Goal: Task Accomplishment & Management: Manage account settings

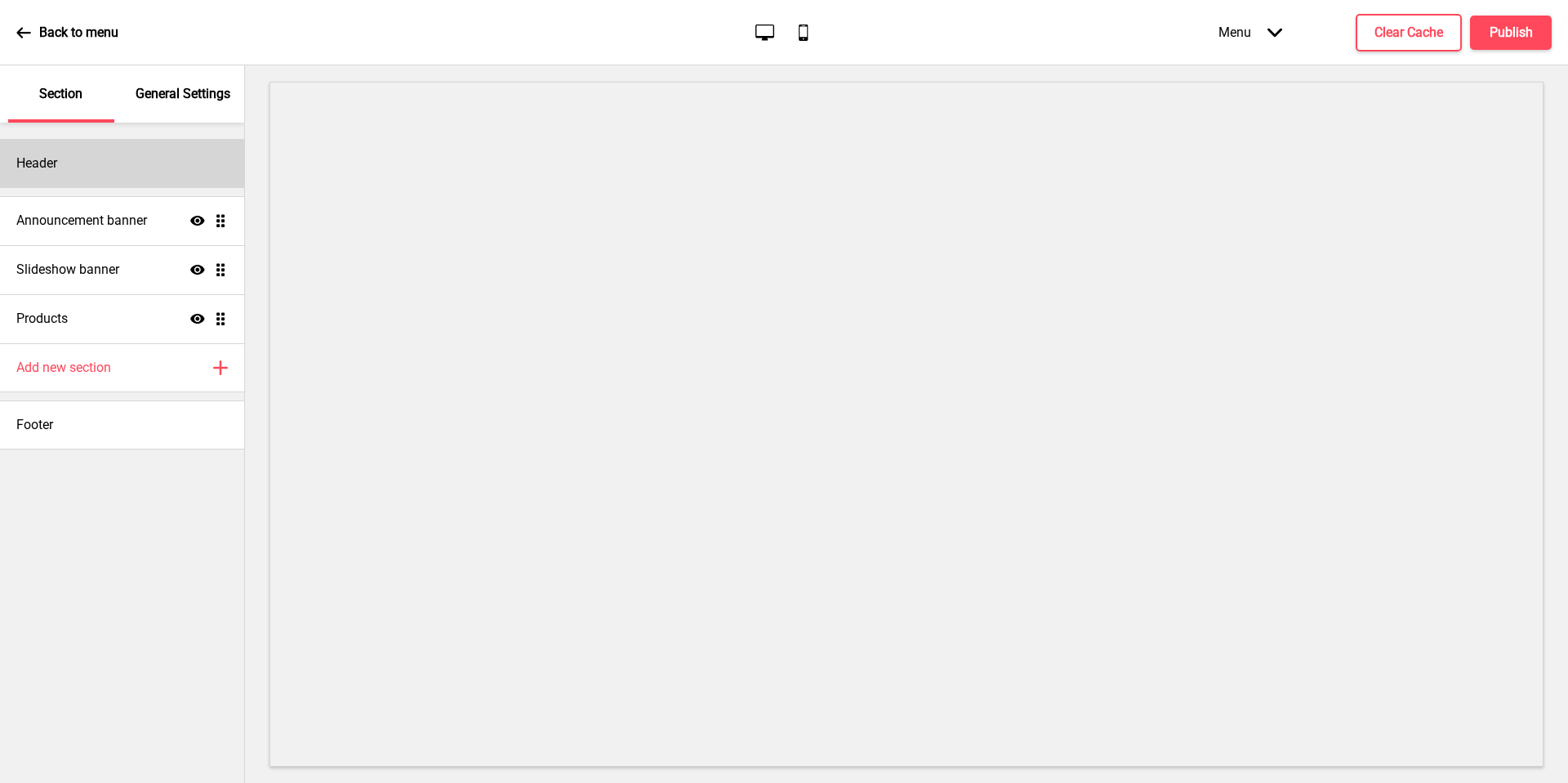
click at [128, 164] on div "Header" at bounding box center [122, 163] width 244 height 49
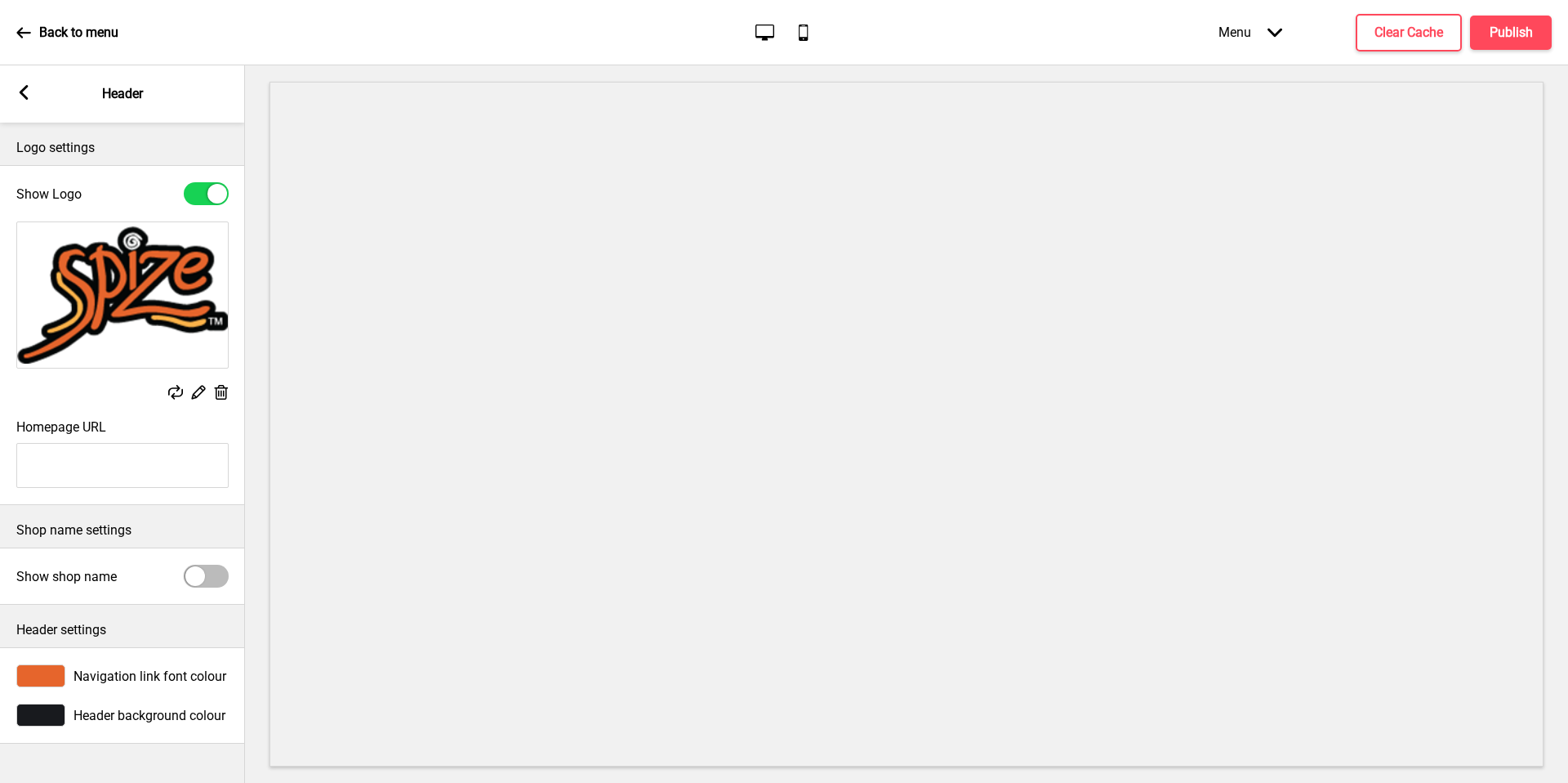
click at [200, 399] on rect at bounding box center [197, 391] width 17 height 17
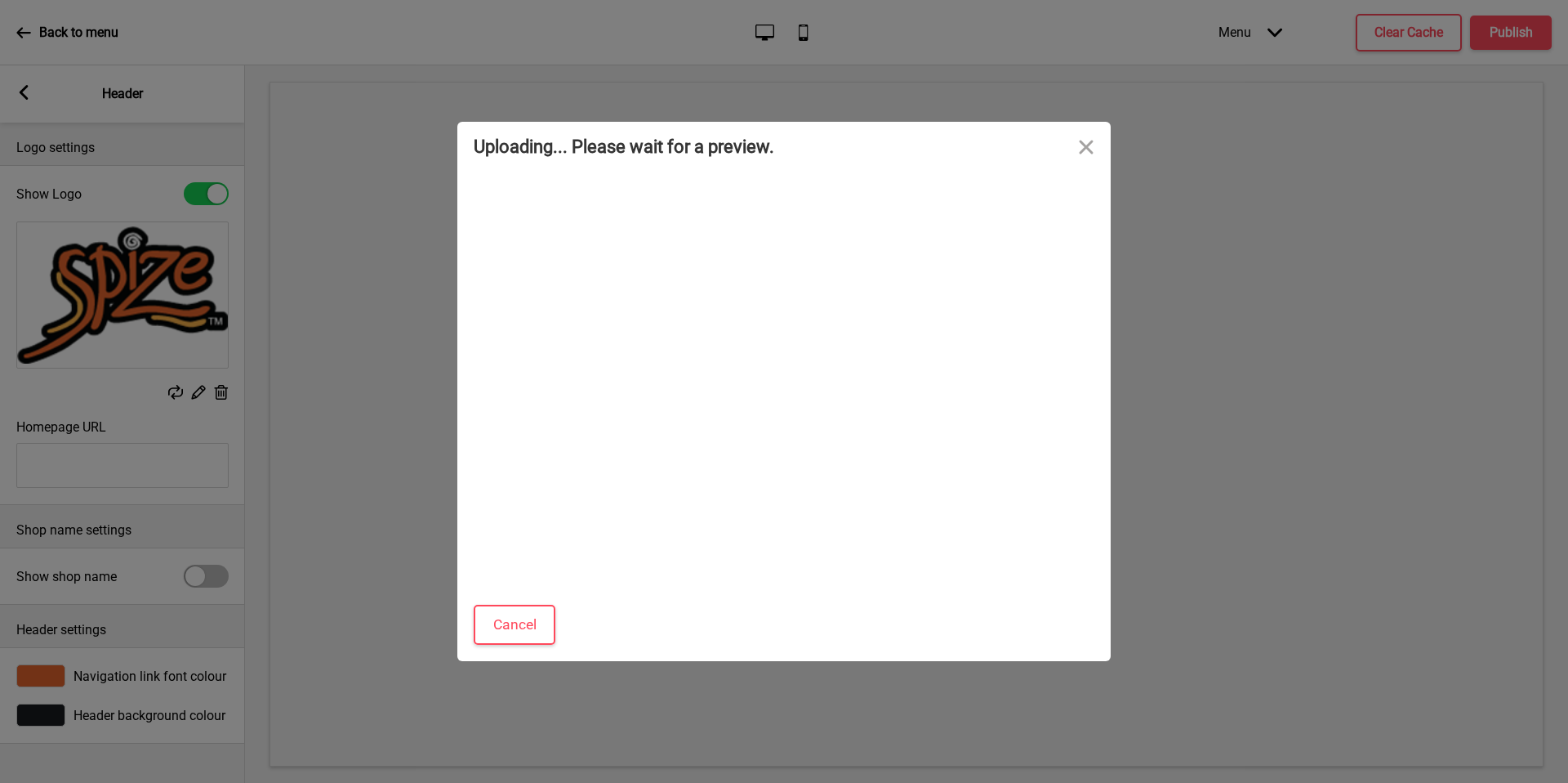
click at [194, 390] on div "Uploading... Please wait for a preview. Cancel Skip preview and accept Drop a f…" at bounding box center [784, 391] width 1568 height 783
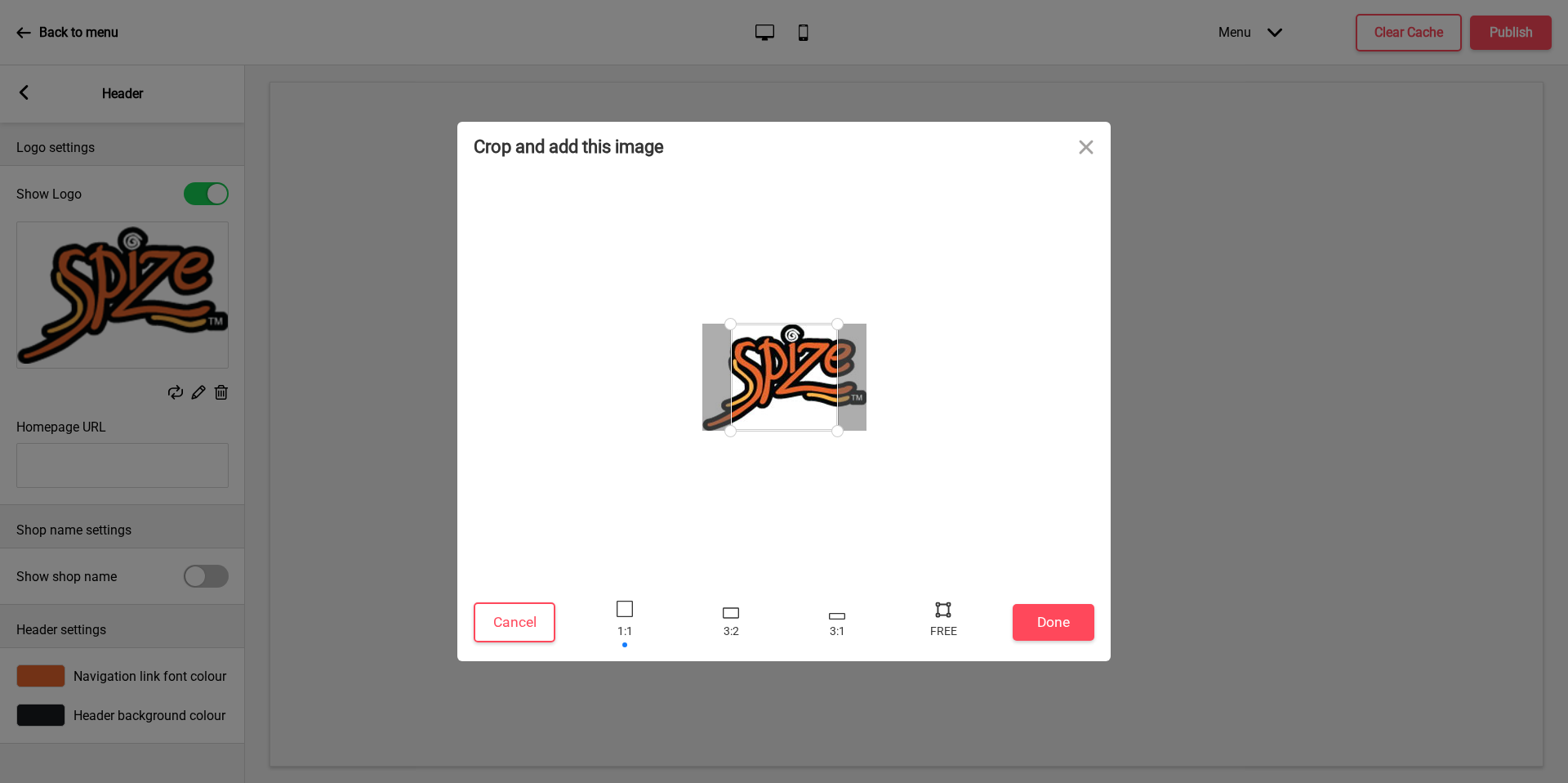
drag, startPoint x: 128, startPoint y: 164, endPoint x: 972, endPoint y: 407, distance: 878.3
click at [972, 407] on div at bounding box center [784, 376] width 621 height 396
drag, startPoint x: 972, startPoint y: 407, endPoint x: 941, endPoint y: 614, distance: 209.3
click at [941, 614] on div at bounding box center [943, 608] width 25 height 25
drag, startPoint x: 941, startPoint y: 614, endPoint x: 931, endPoint y: 451, distance: 163.3
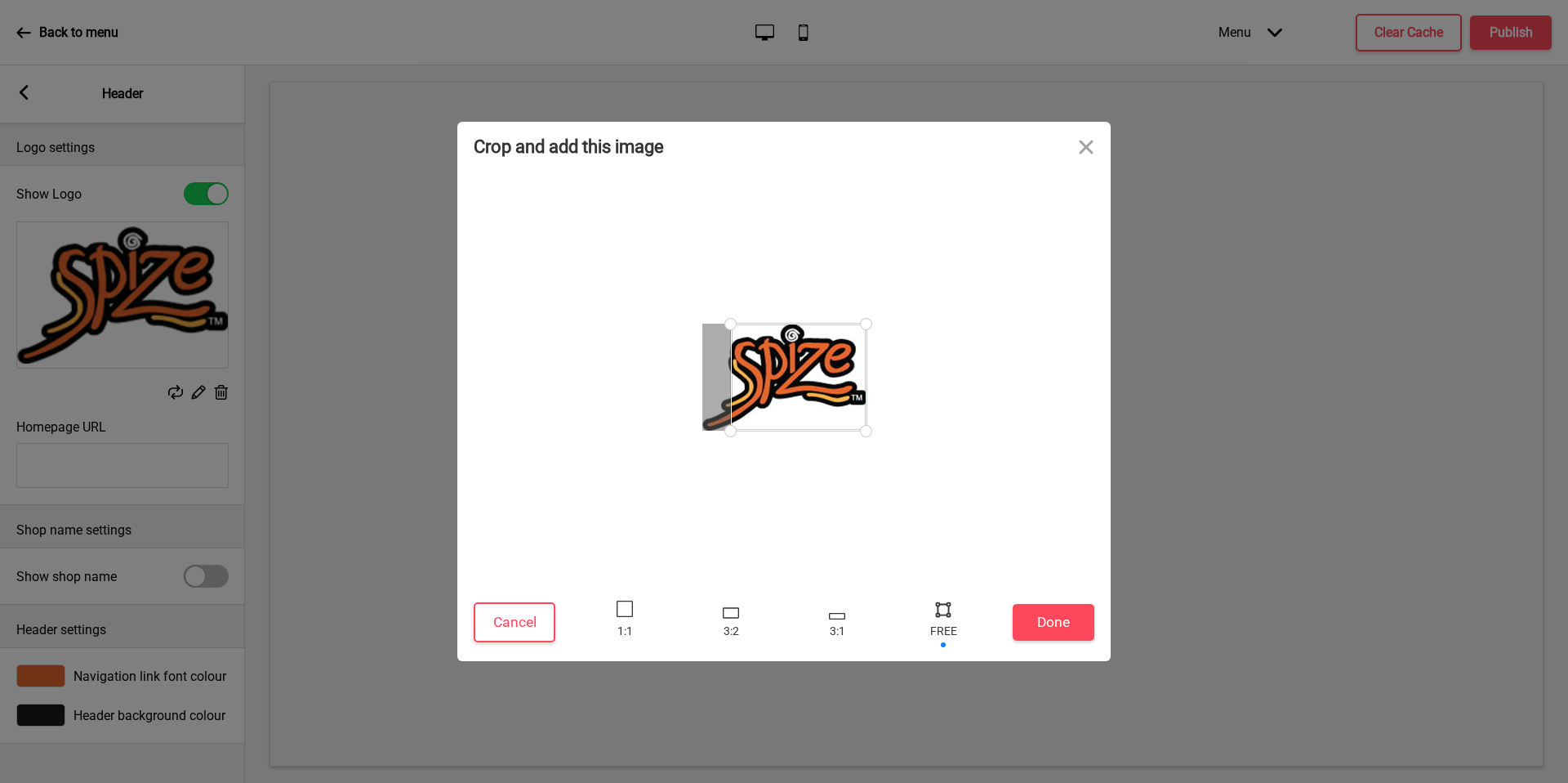
click at [931, 451] on div at bounding box center [784, 376] width 621 height 396
click at [490, 627] on button "Cancel" at bounding box center [514, 622] width 81 height 40
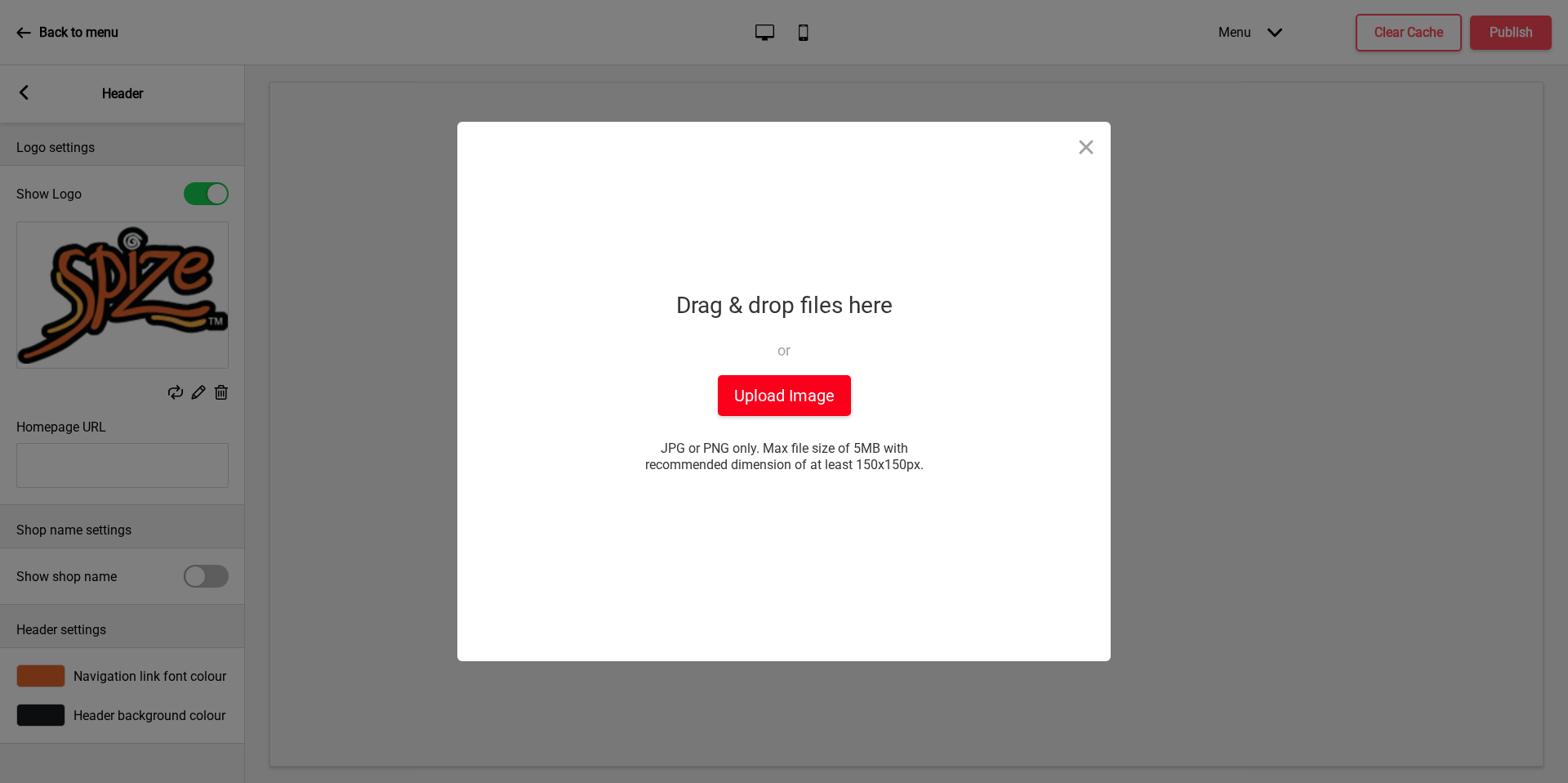
drag, startPoint x: 931, startPoint y: 451, endPoint x: 741, endPoint y: 401, distance: 196.5
click at [741, 401] on button "Upload Image" at bounding box center [785, 395] width 133 height 41
click at [783, 407] on button "Upload Image" at bounding box center [785, 395] width 133 height 41
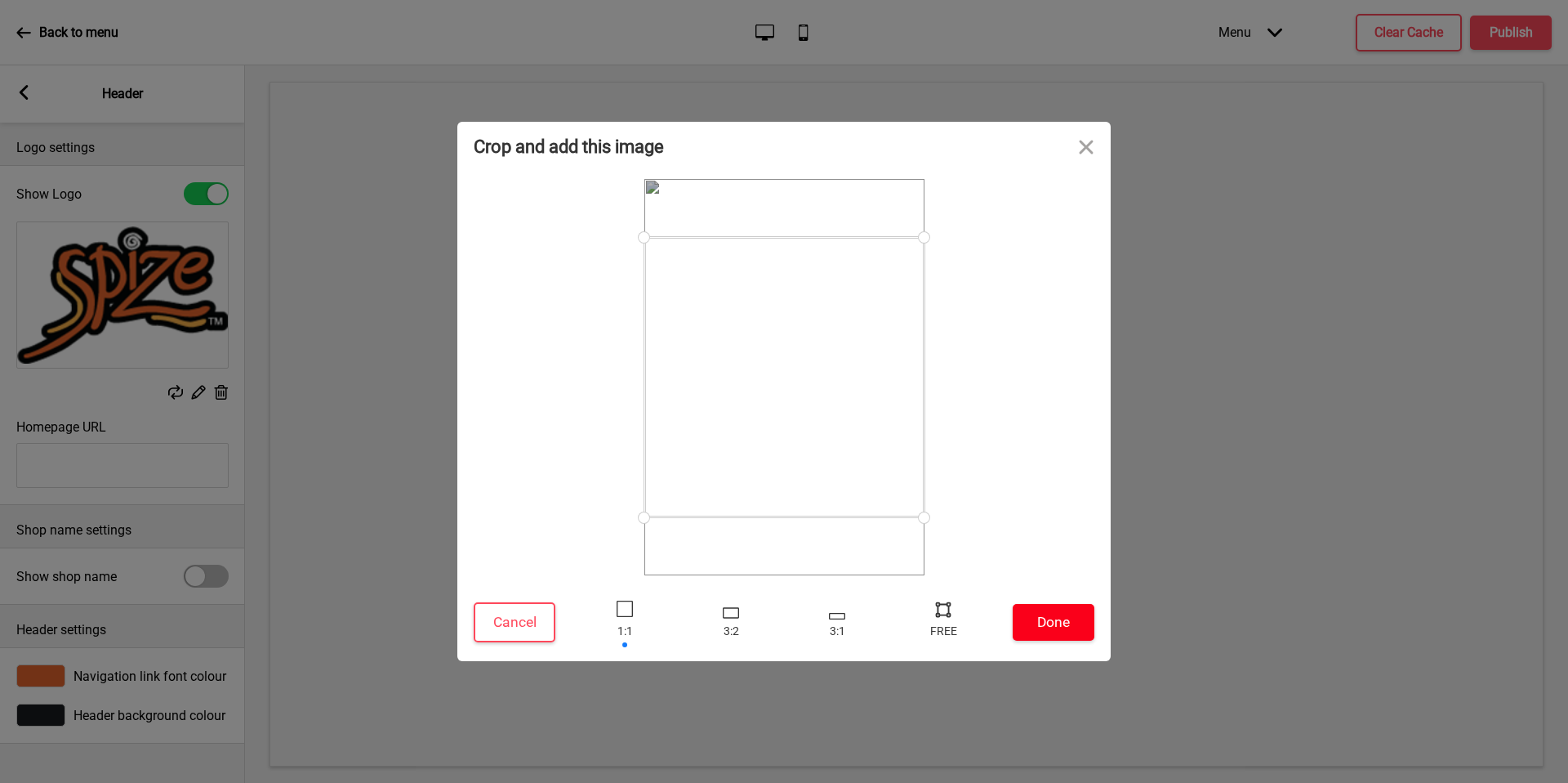
click at [1039, 612] on button "Done" at bounding box center [1054, 621] width 81 height 37
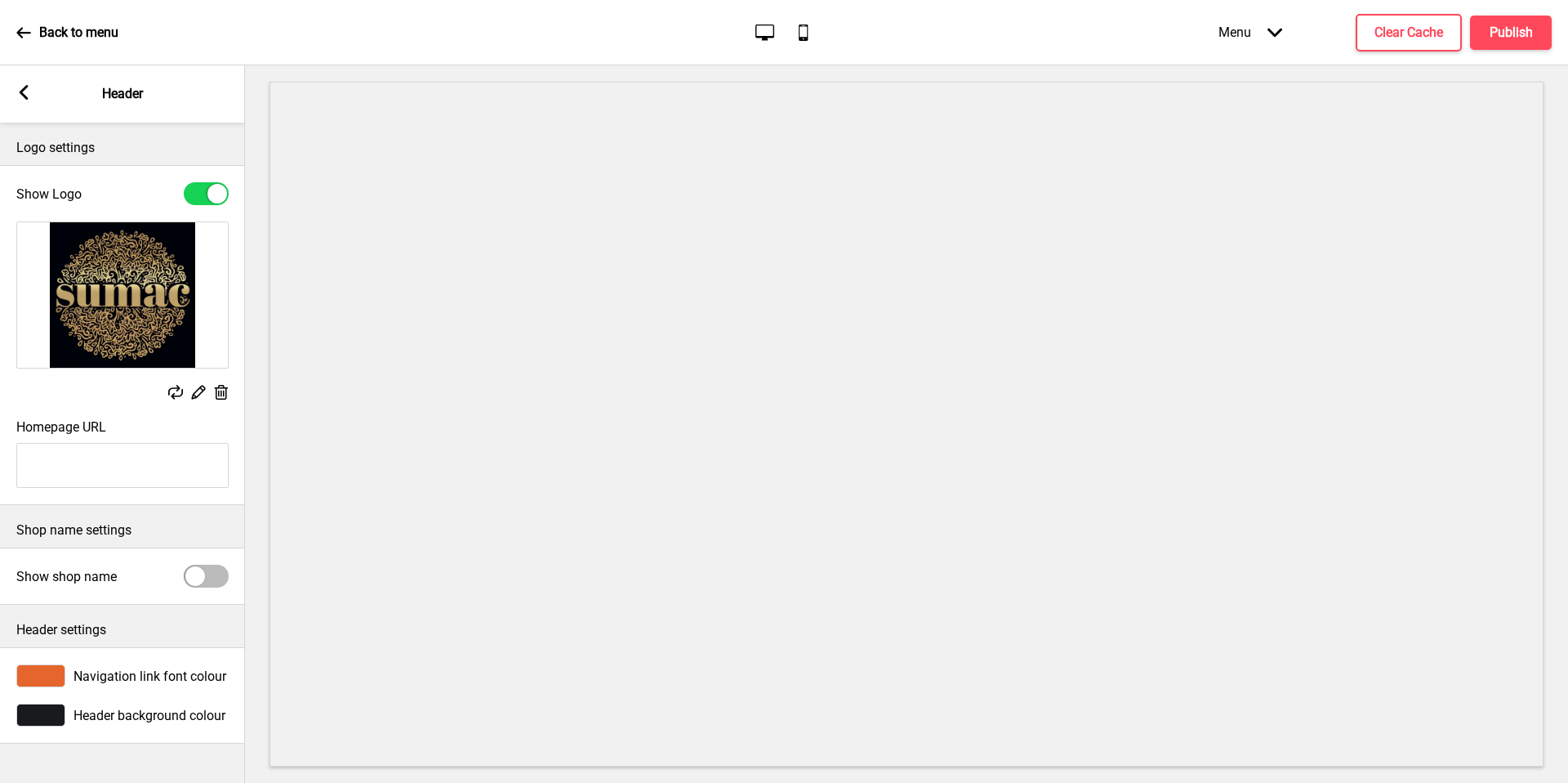
click at [28, 94] on rect at bounding box center [23, 92] width 15 height 15
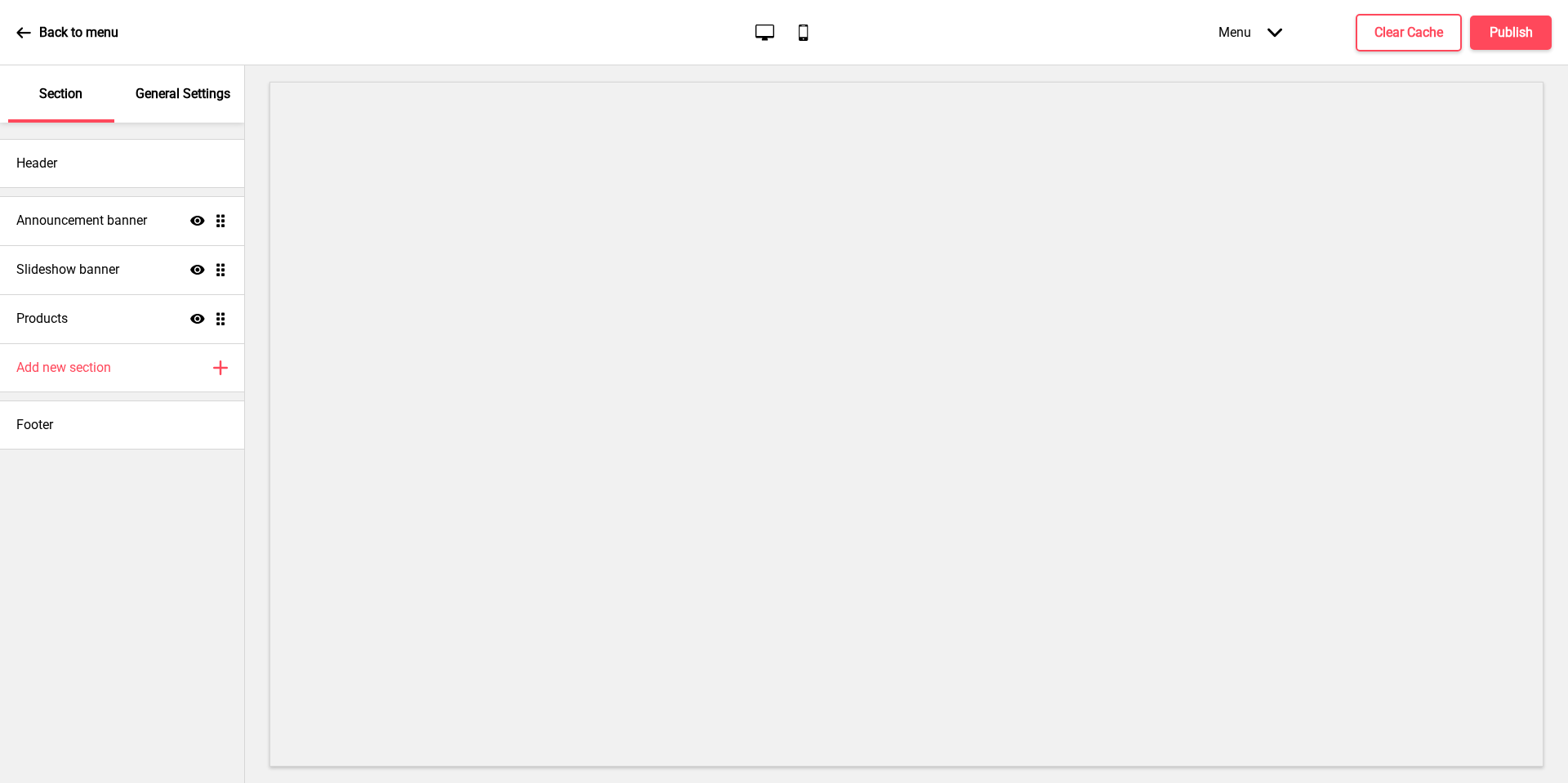
click at [180, 105] on div "General Settings" at bounding box center [184, 94] width 106 height 58
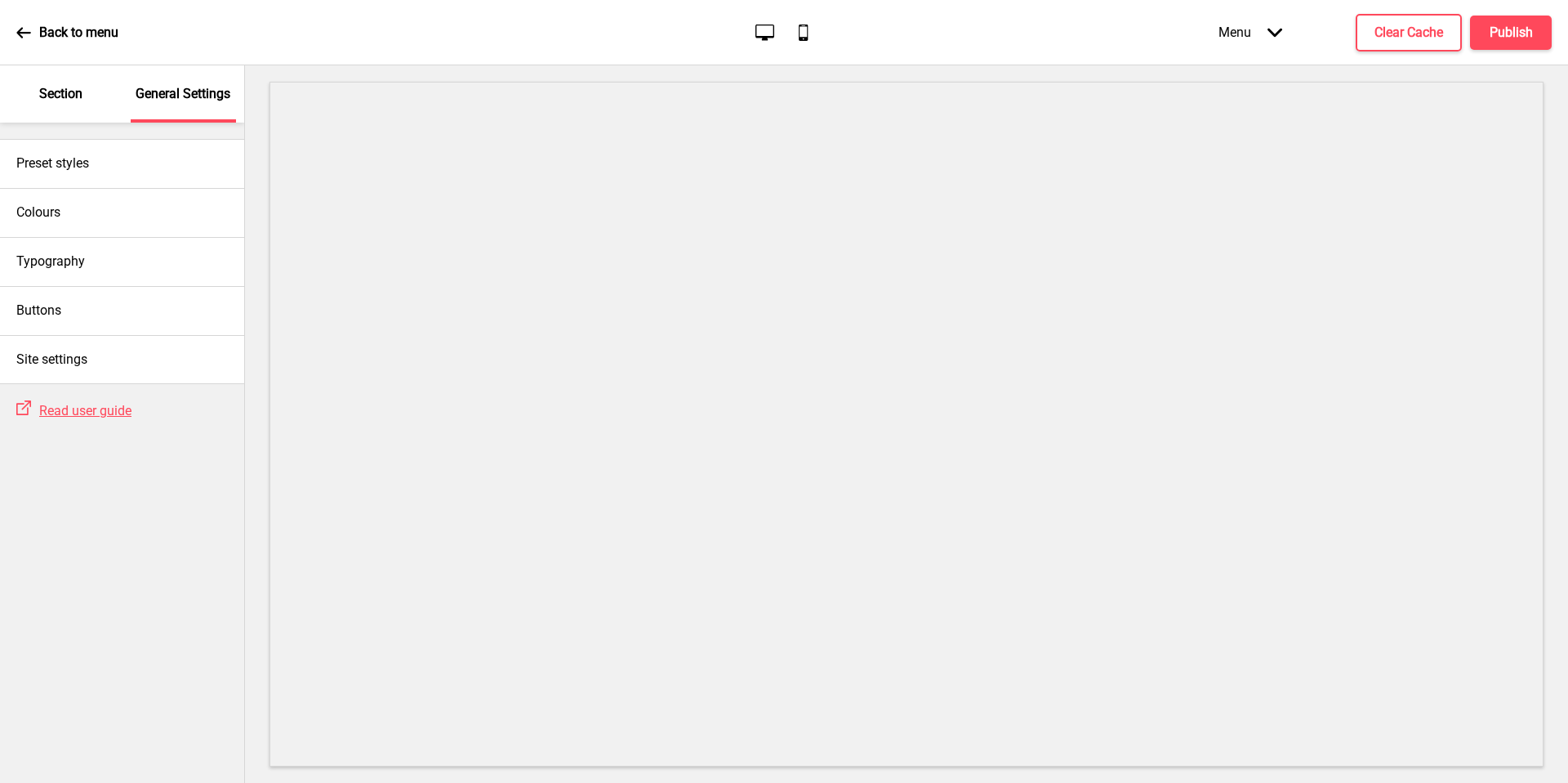
click at [103, 219] on div "Colours" at bounding box center [122, 211] width 244 height 49
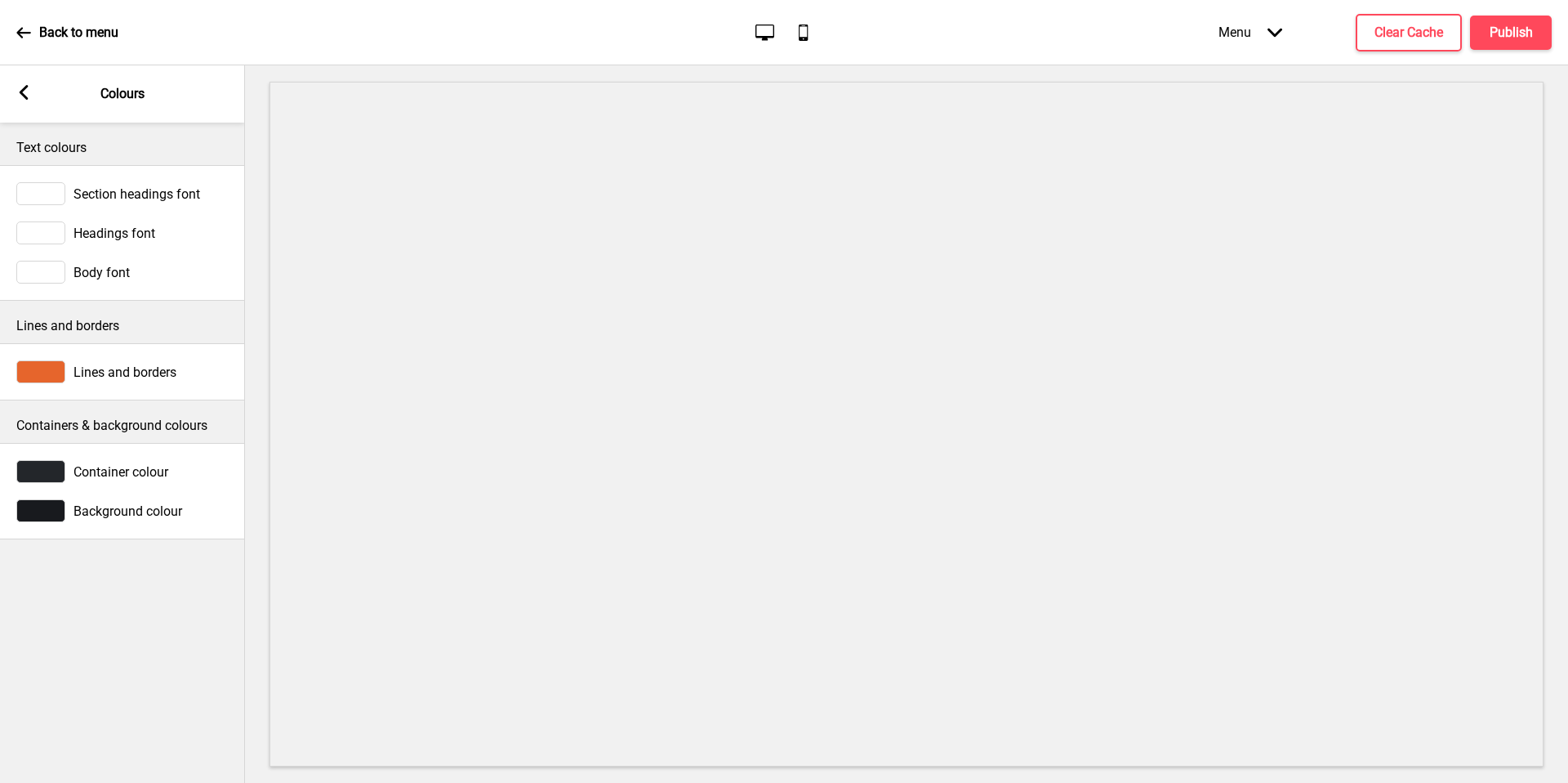
click at [47, 519] on div at bounding box center [40, 510] width 49 height 23
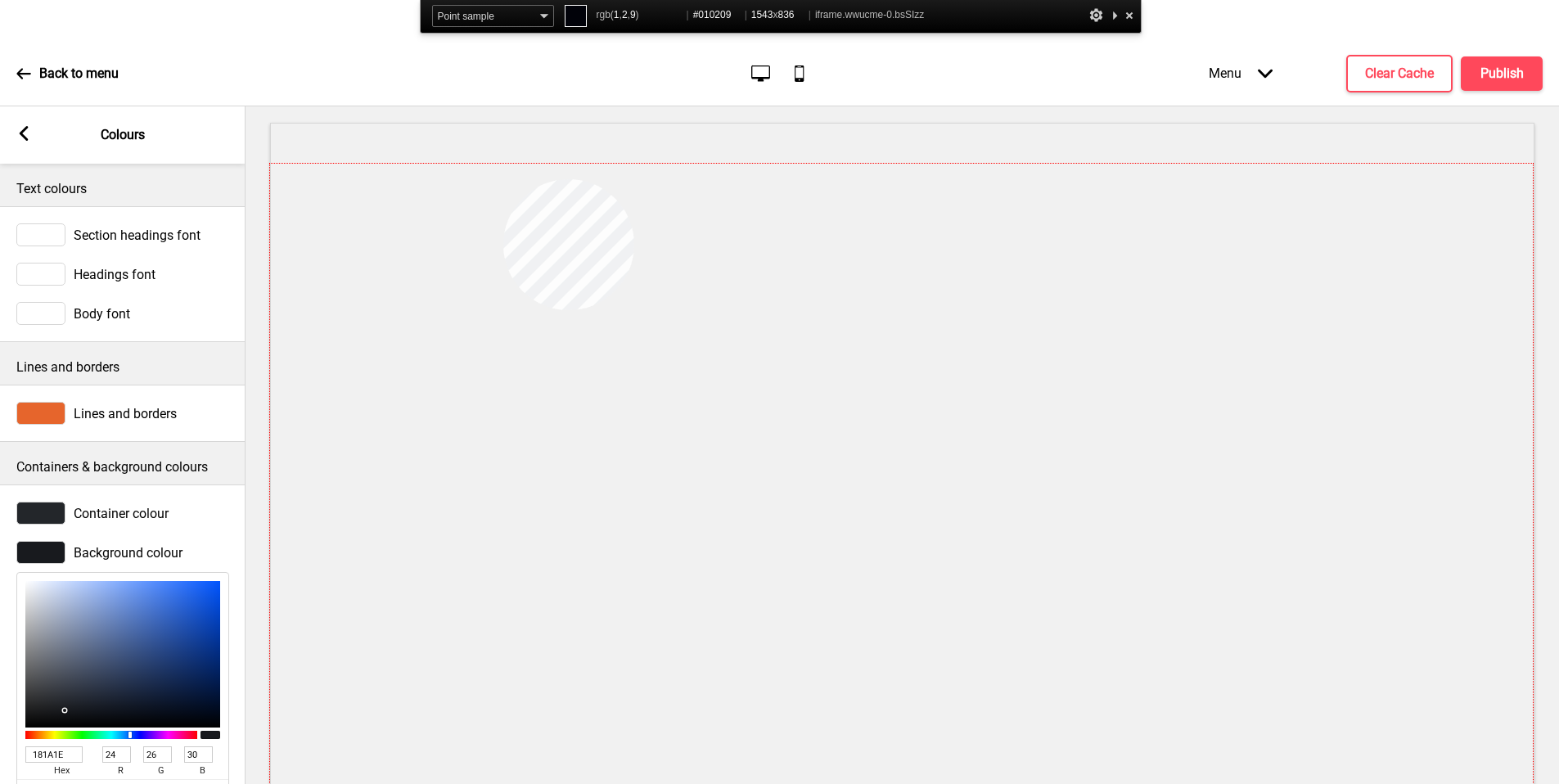
click at [503, 179] on div at bounding box center [902, 506] width 1263 height 684
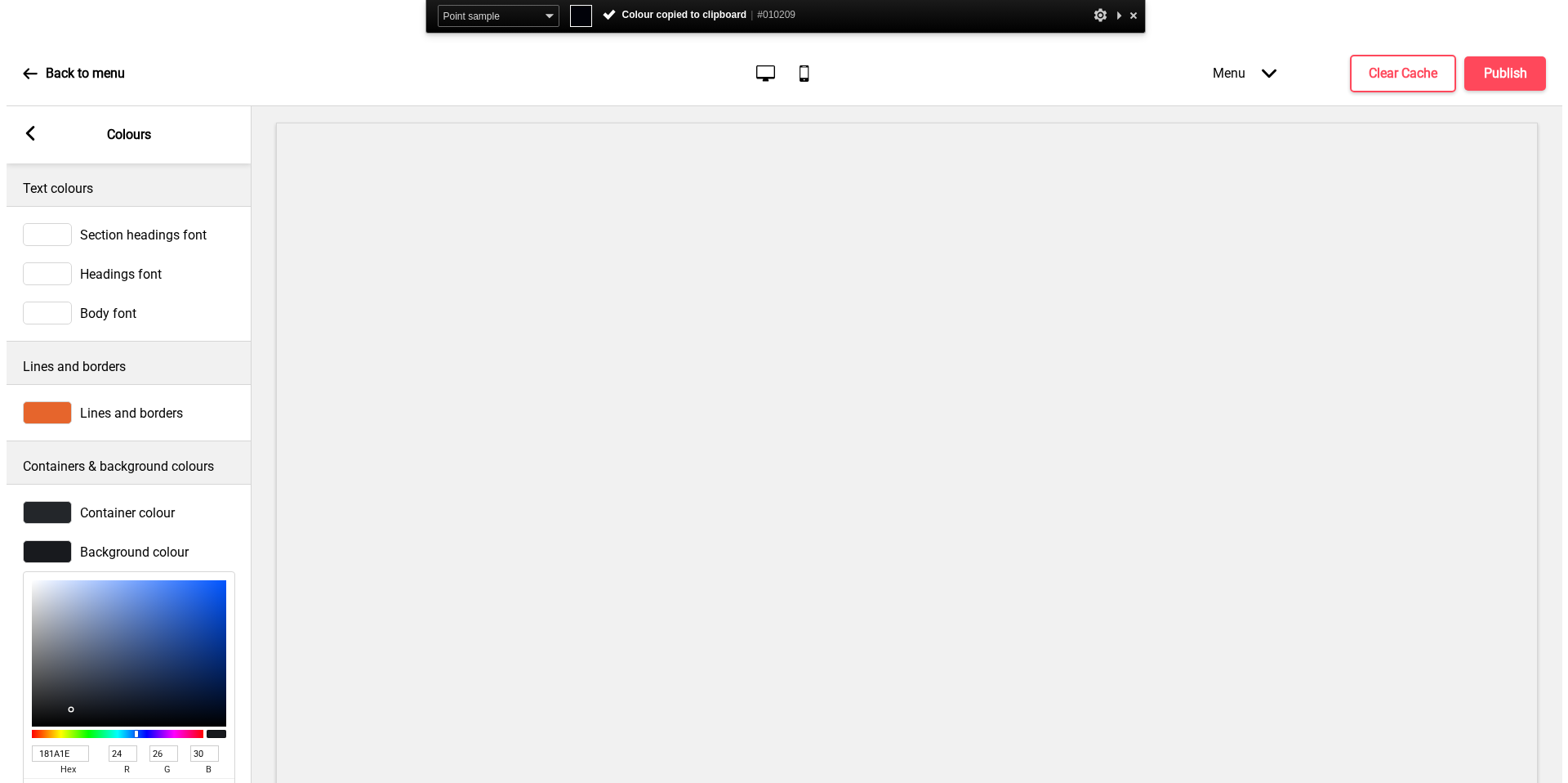
scroll to position [52, 0]
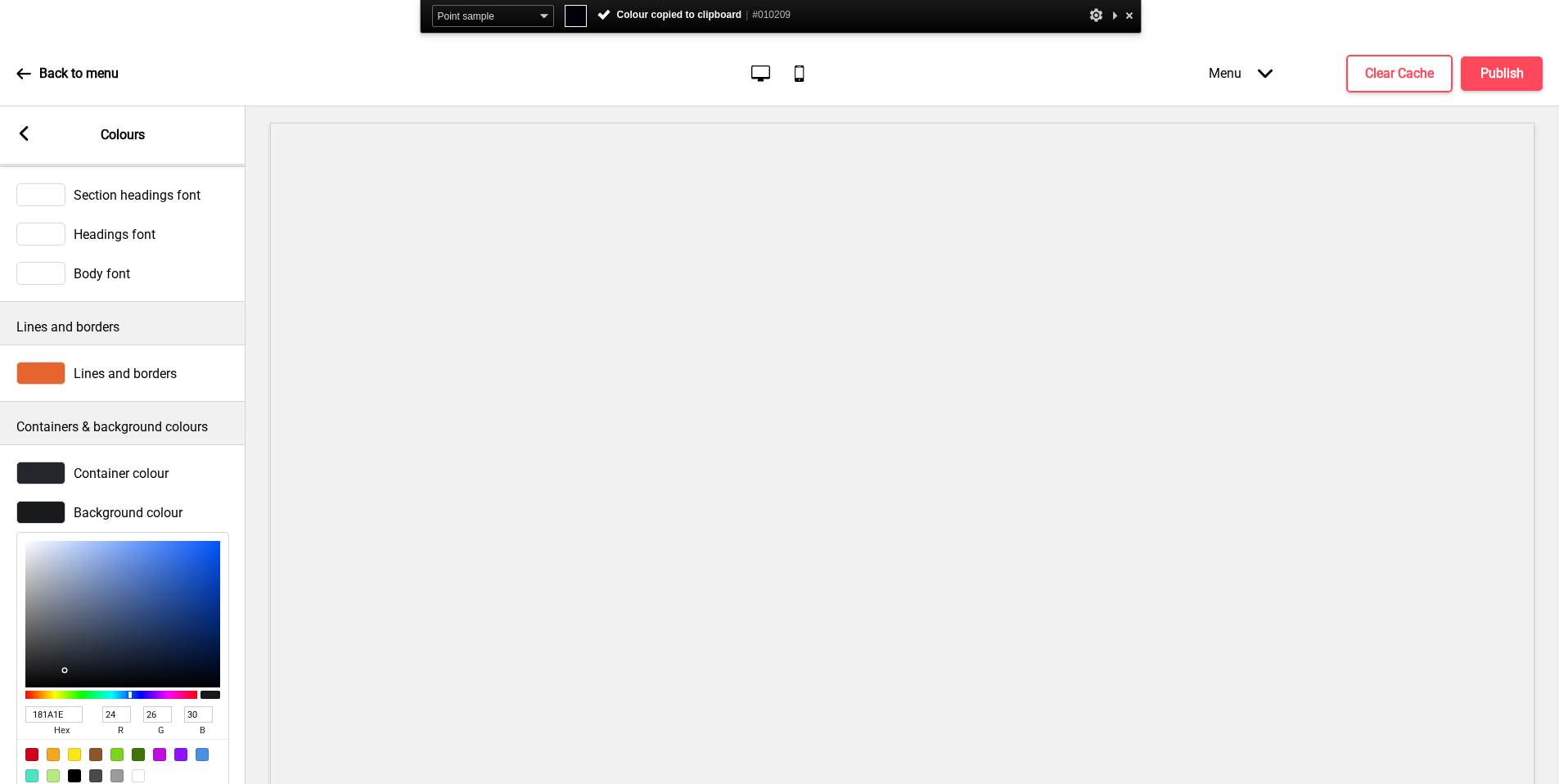
click at [42, 706] on input "181A1E" at bounding box center [55, 713] width 58 height 16
drag, startPoint x: 503, startPoint y: 179, endPoint x: 42, endPoint y: 701, distance: 696.4
click at [42, 706] on input "181A1E" at bounding box center [55, 713] width 58 height 16
paste input "#010209"
type input "#010209"
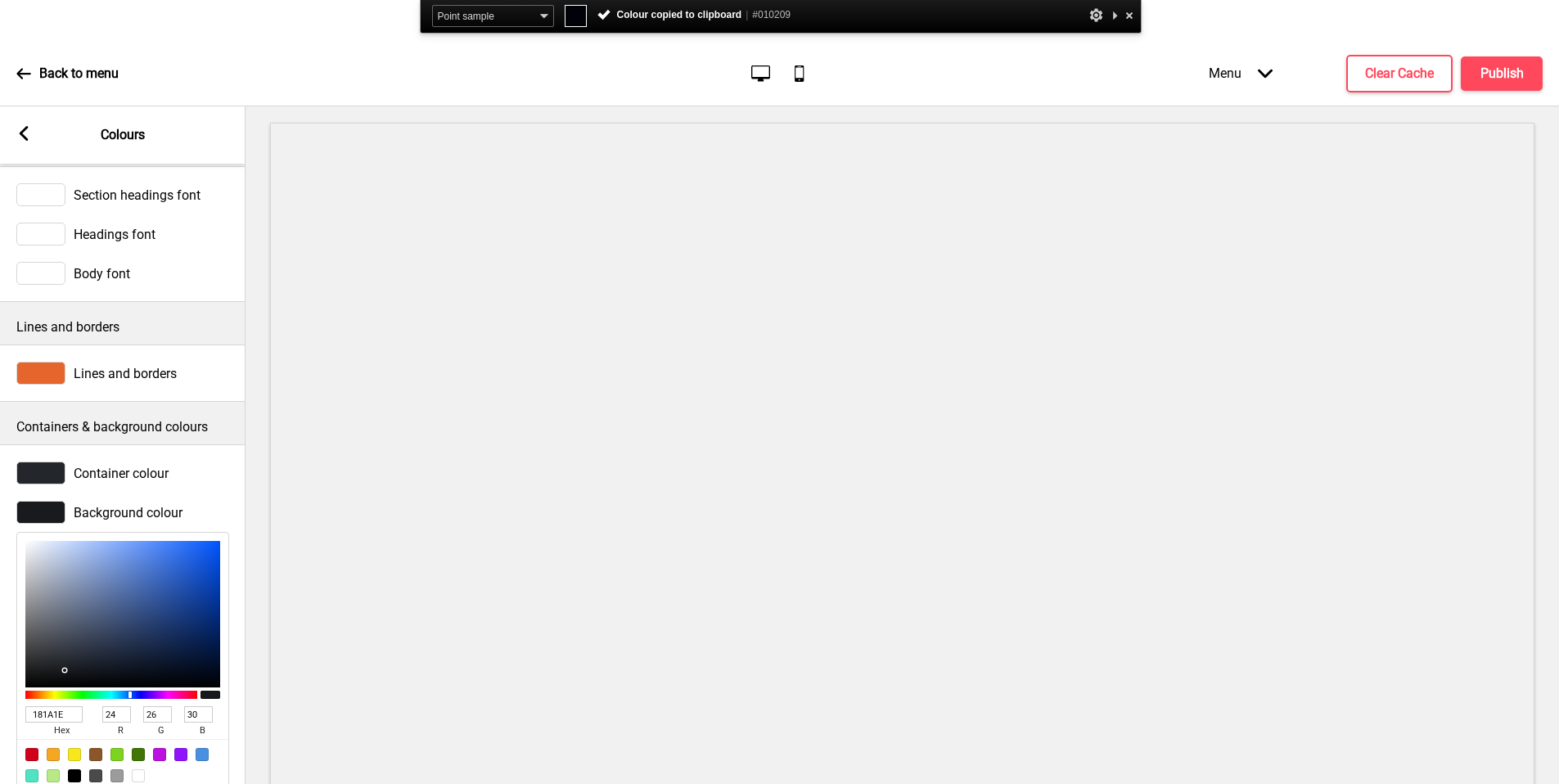
type input "1"
type input "2"
type input "9"
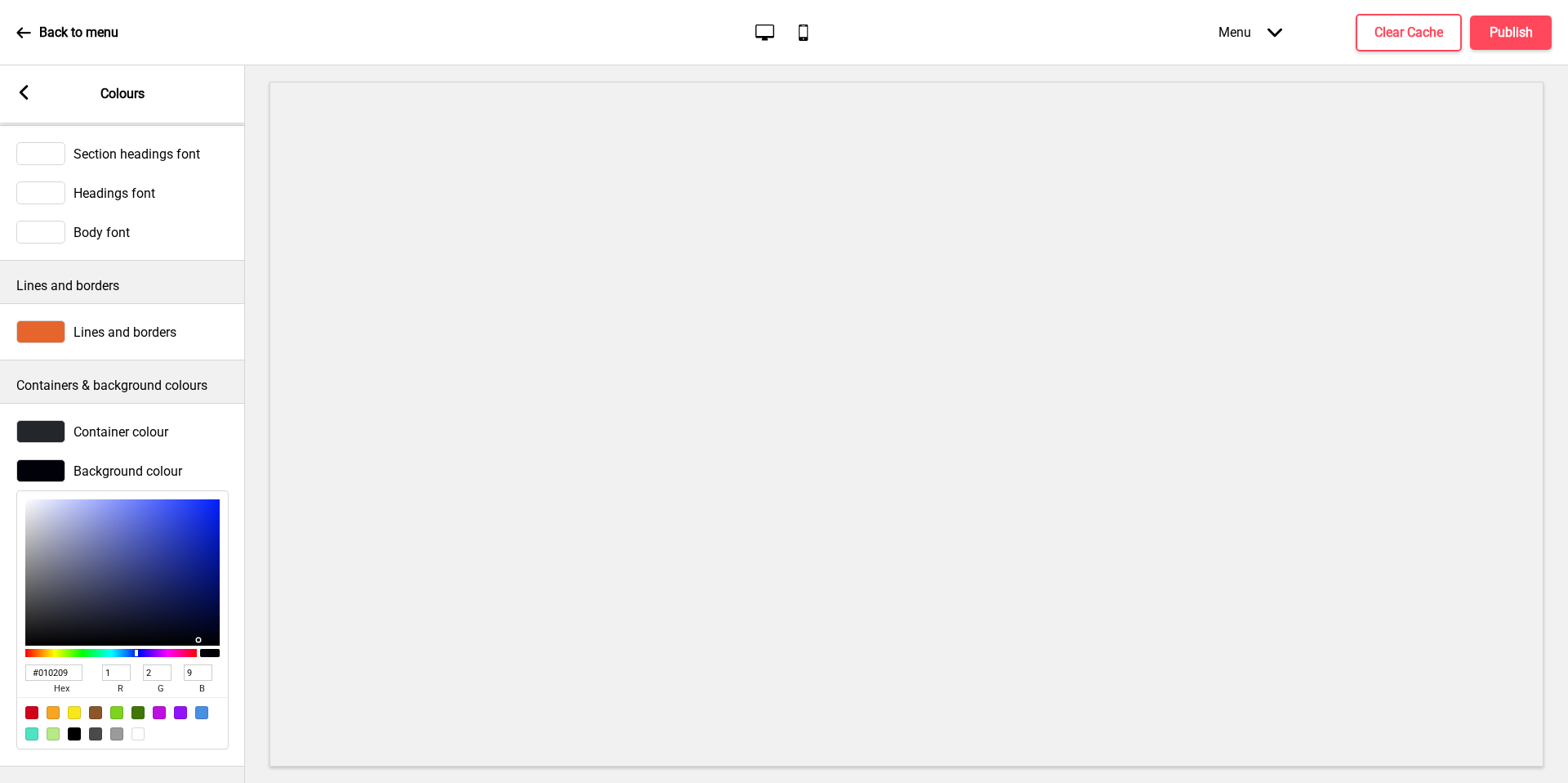
type input "010209"
click at [73, 424] on span "Container colour" at bounding box center [120, 432] width 94 height 16
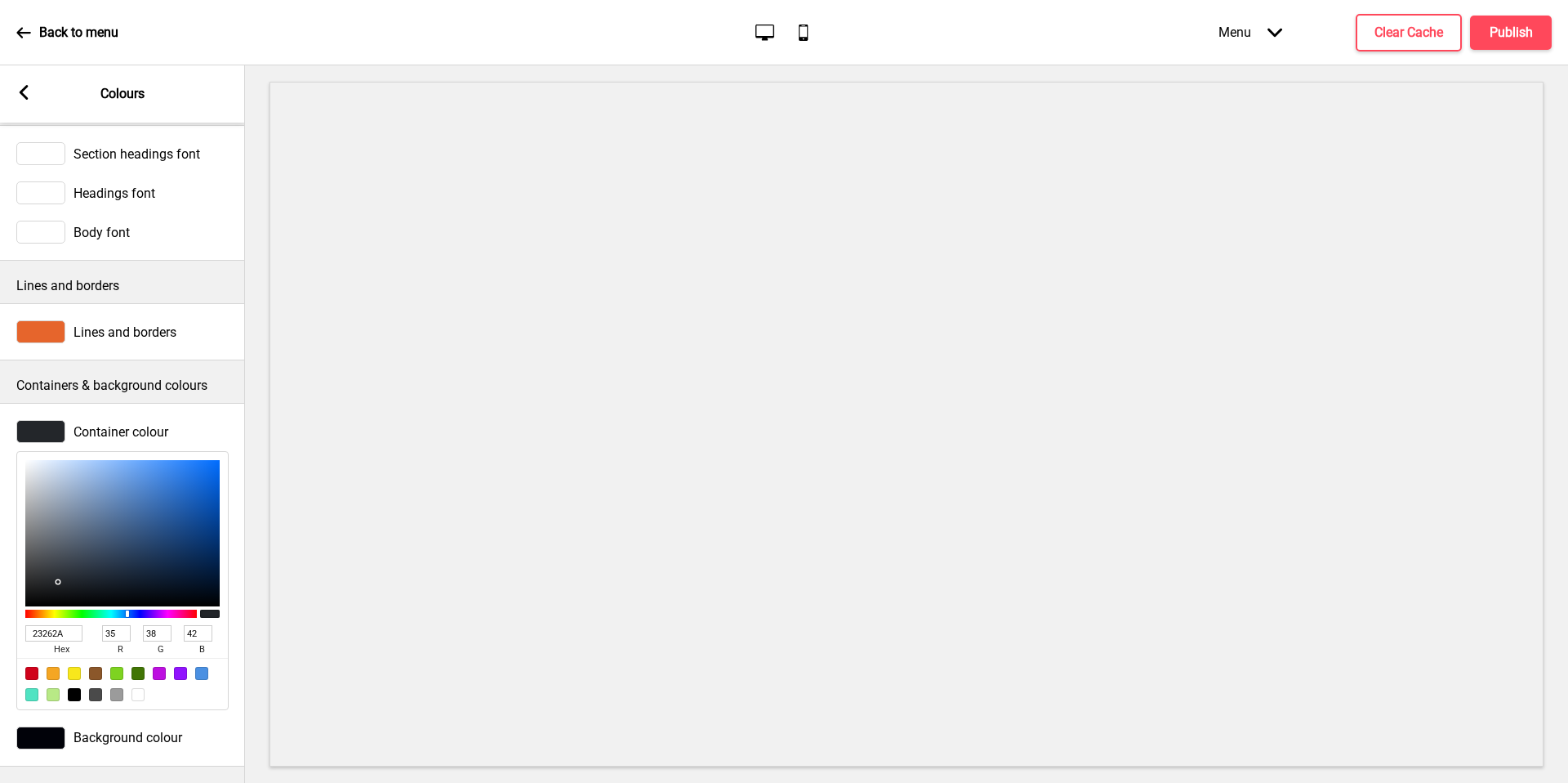
click at [55, 625] on input "23262A" at bounding box center [55, 633] width 58 height 16
drag, startPoint x: 42, startPoint y: 700, endPoint x: 55, endPoint y: 625, distance: 76.1
click at [55, 625] on input "23262A" at bounding box center [55, 633] width 58 height 16
paste input "#010209"
type input "#010209"
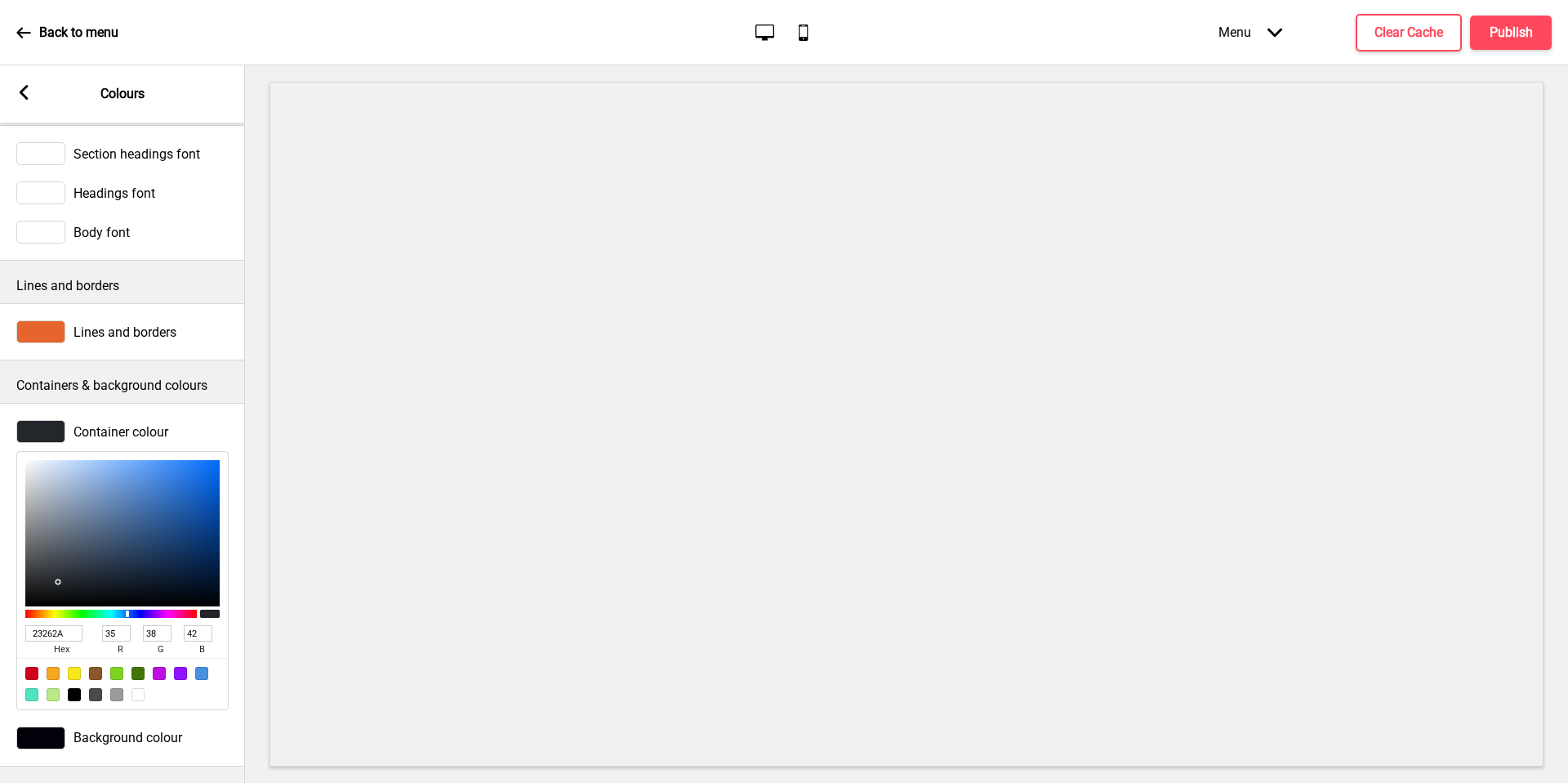
type input "1"
type input "2"
type input "9"
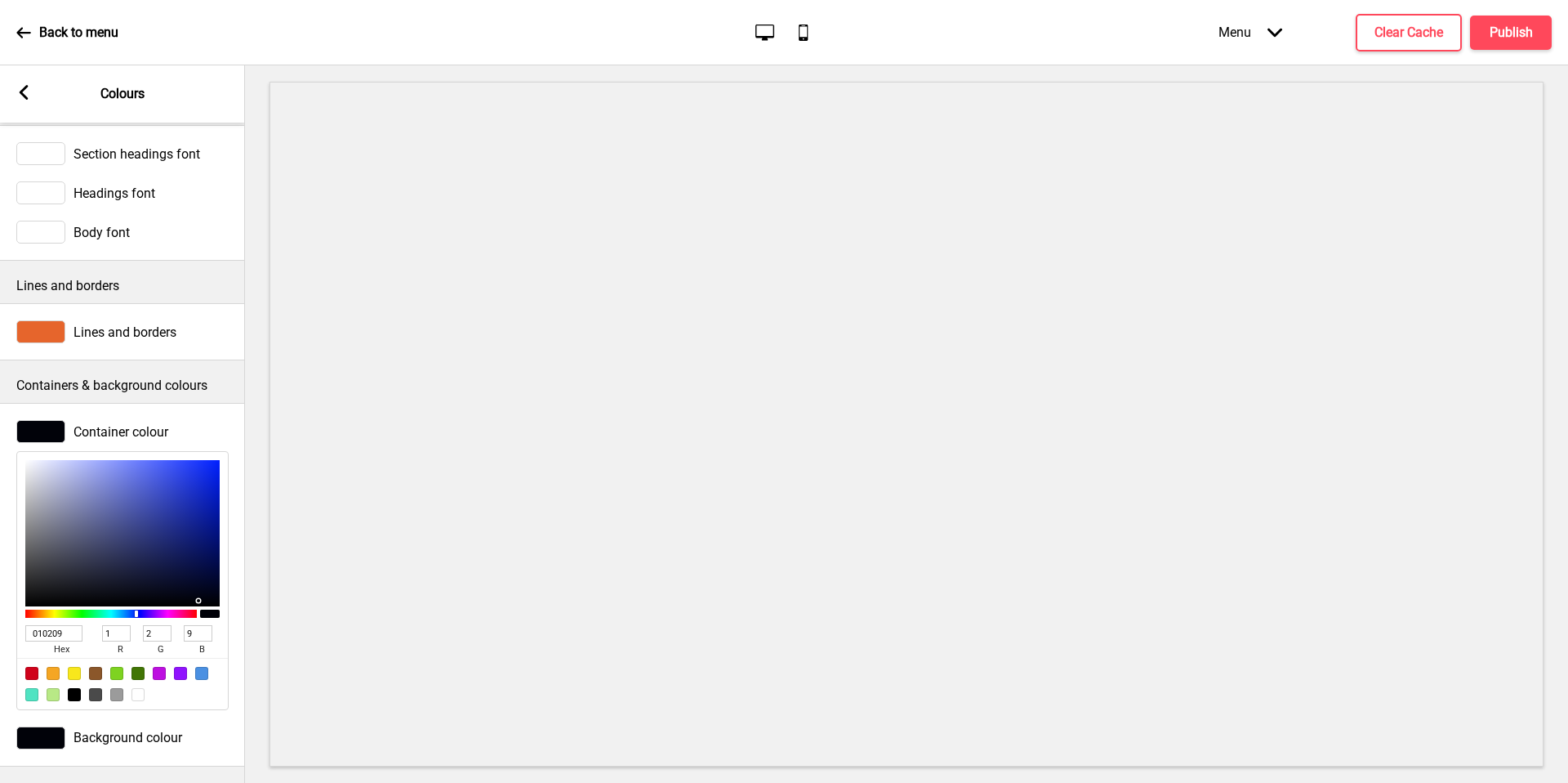
drag, startPoint x: 55, startPoint y: 625, endPoint x: 64, endPoint y: 630, distance: 10.3
click at [64, 641] on span "hex" at bounding box center [62, 649] width 71 height 16
click at [63, 626] on input "010209" at bounding box center [55, 633] width 58 height 16
paste input "#"
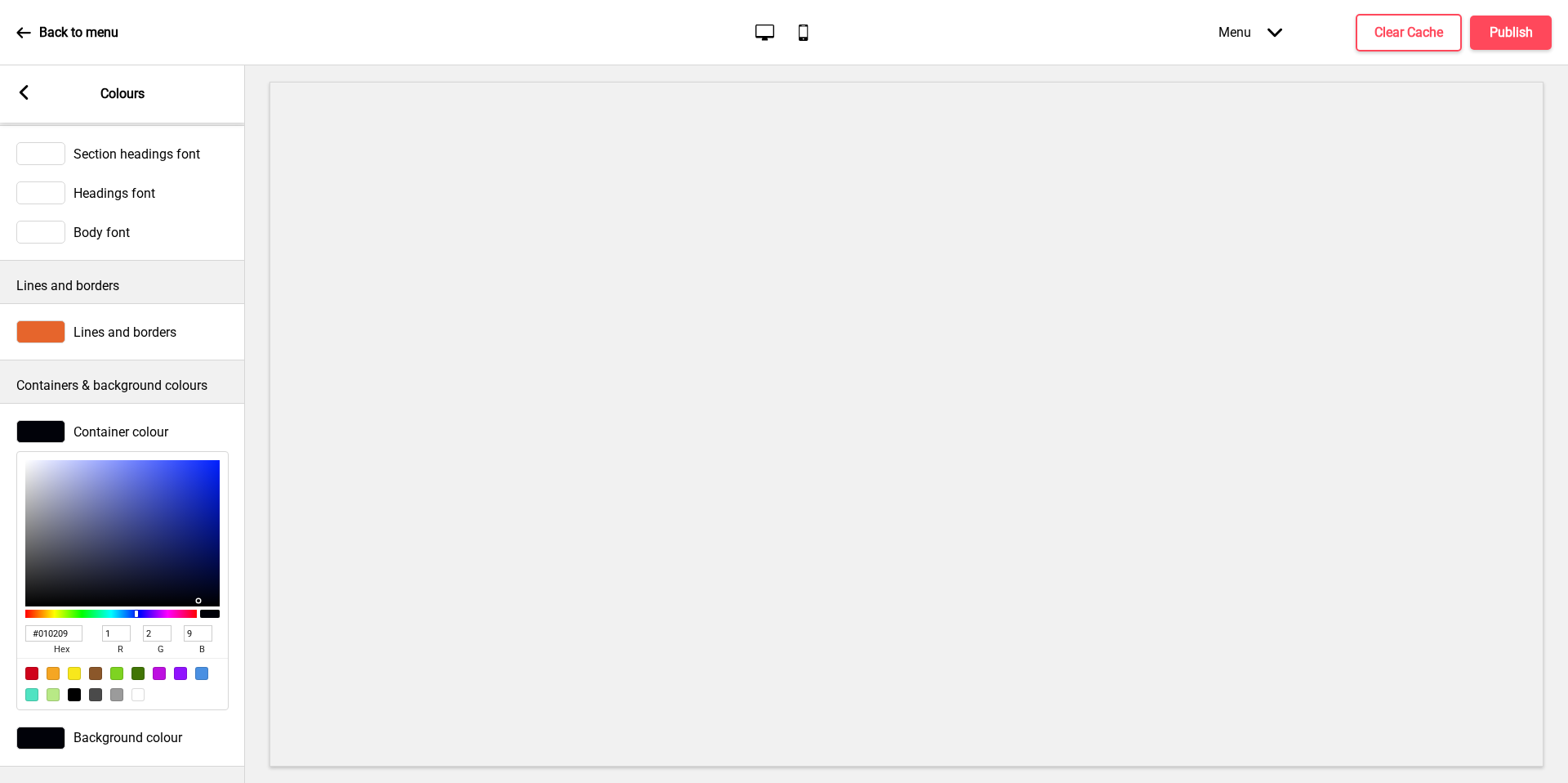
type input "010209"
drag, startPoint x: 64, startPoint y: 630, endPoint x: 189, endPoint y: 402, distance: 260.0
click at [189, 412] on div "Container colour 010209 hex 1 r 2 g 9 b 100 a" at bounding box center [122, 565] width 245 height 307
click at [31, 423] on div at bounding box center [40, 431] width 49 height 23
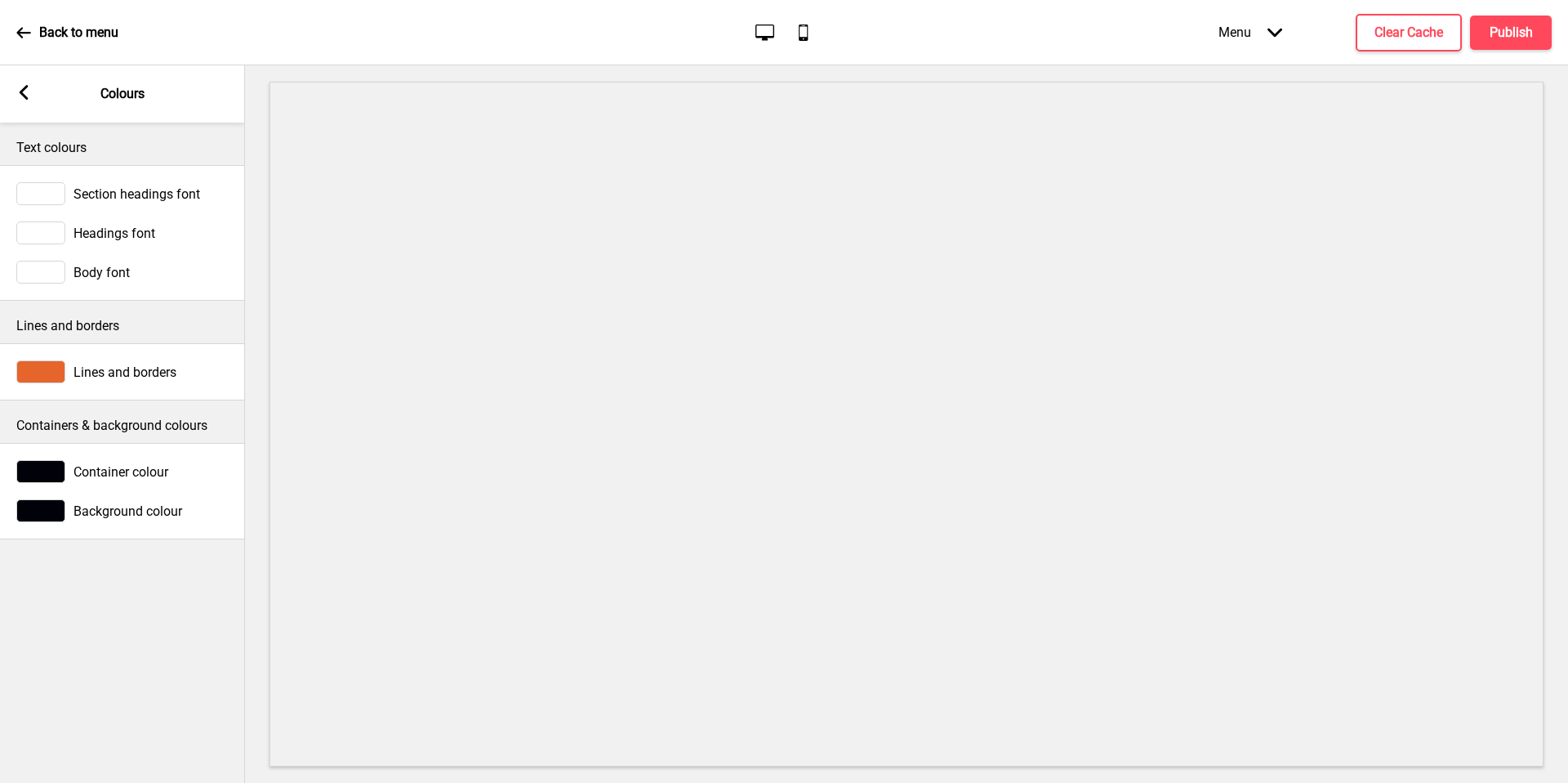
scroll to position [0, 0]
click at [81, 565] on div "Text colours Section headings font Headings font Body font Lines and borders Li…" at bounding box center [122, 452] width 245 height 660
click at [49, 374] on div at bounding box center [40, 371] width 49 height 23
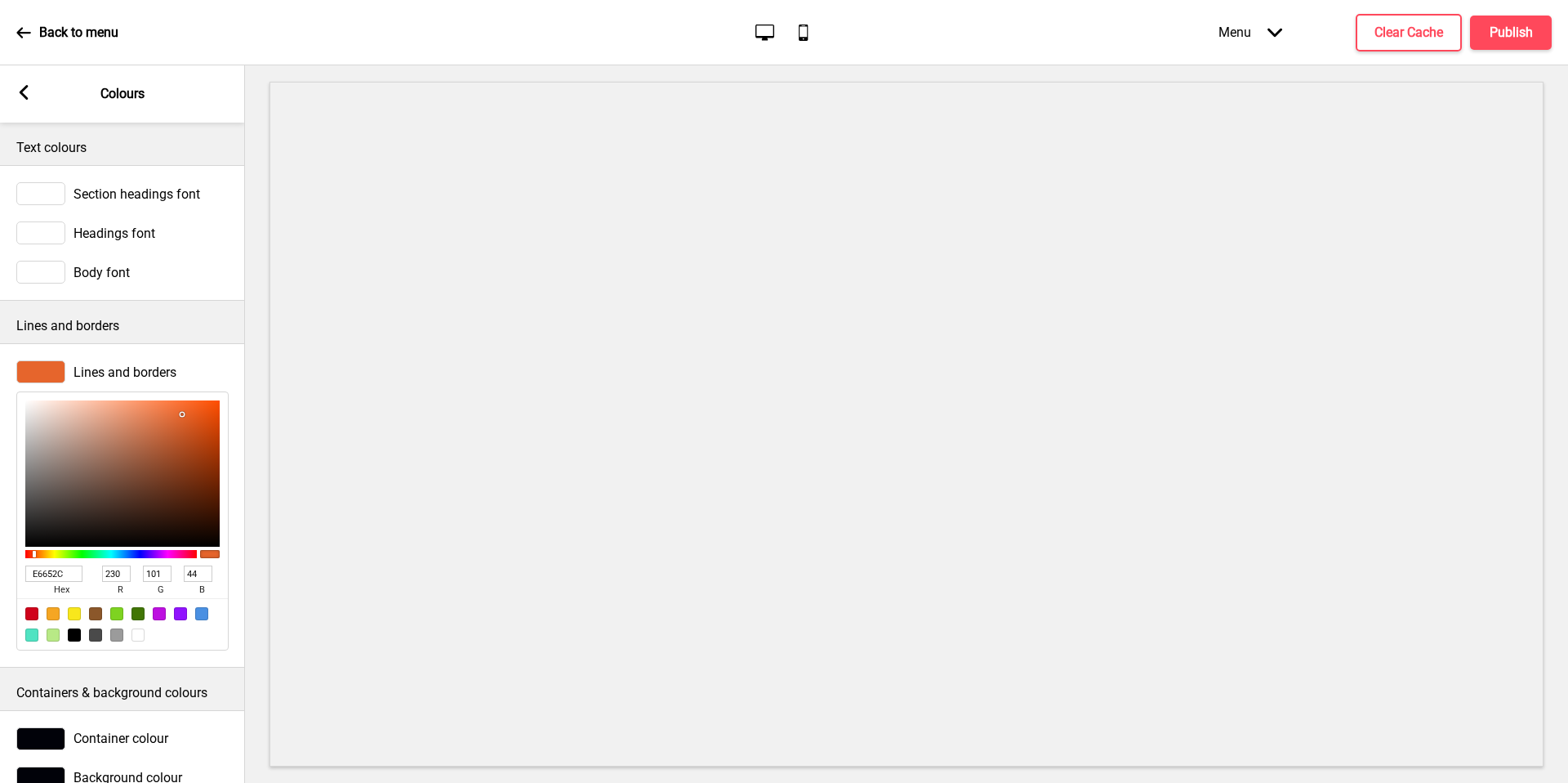
click at [49, 374] on div at bounding box center [40, 371] width 49 height 23
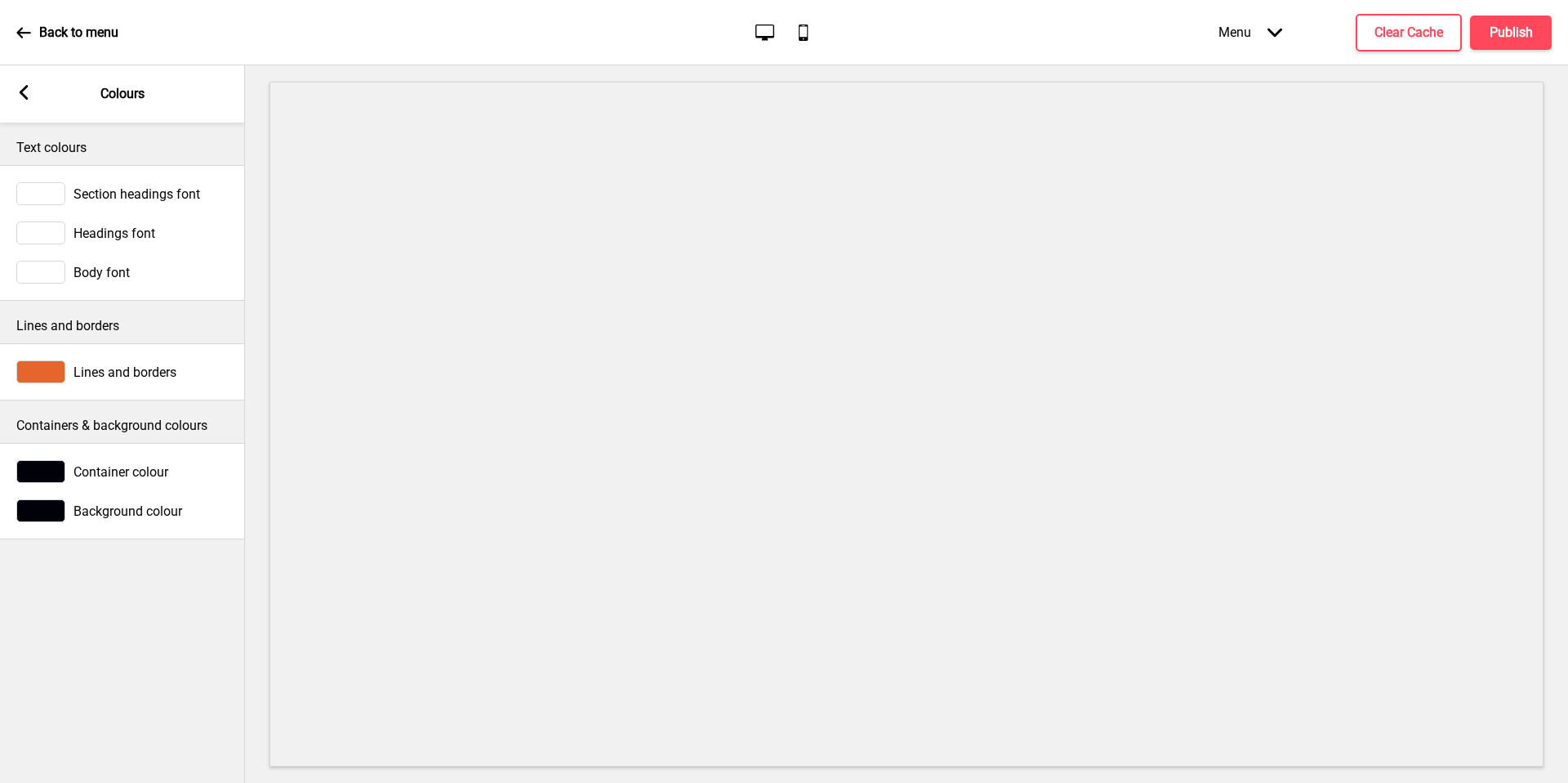
click at [33, 372] on div at bounding box center [40, 371] width 49 height 23
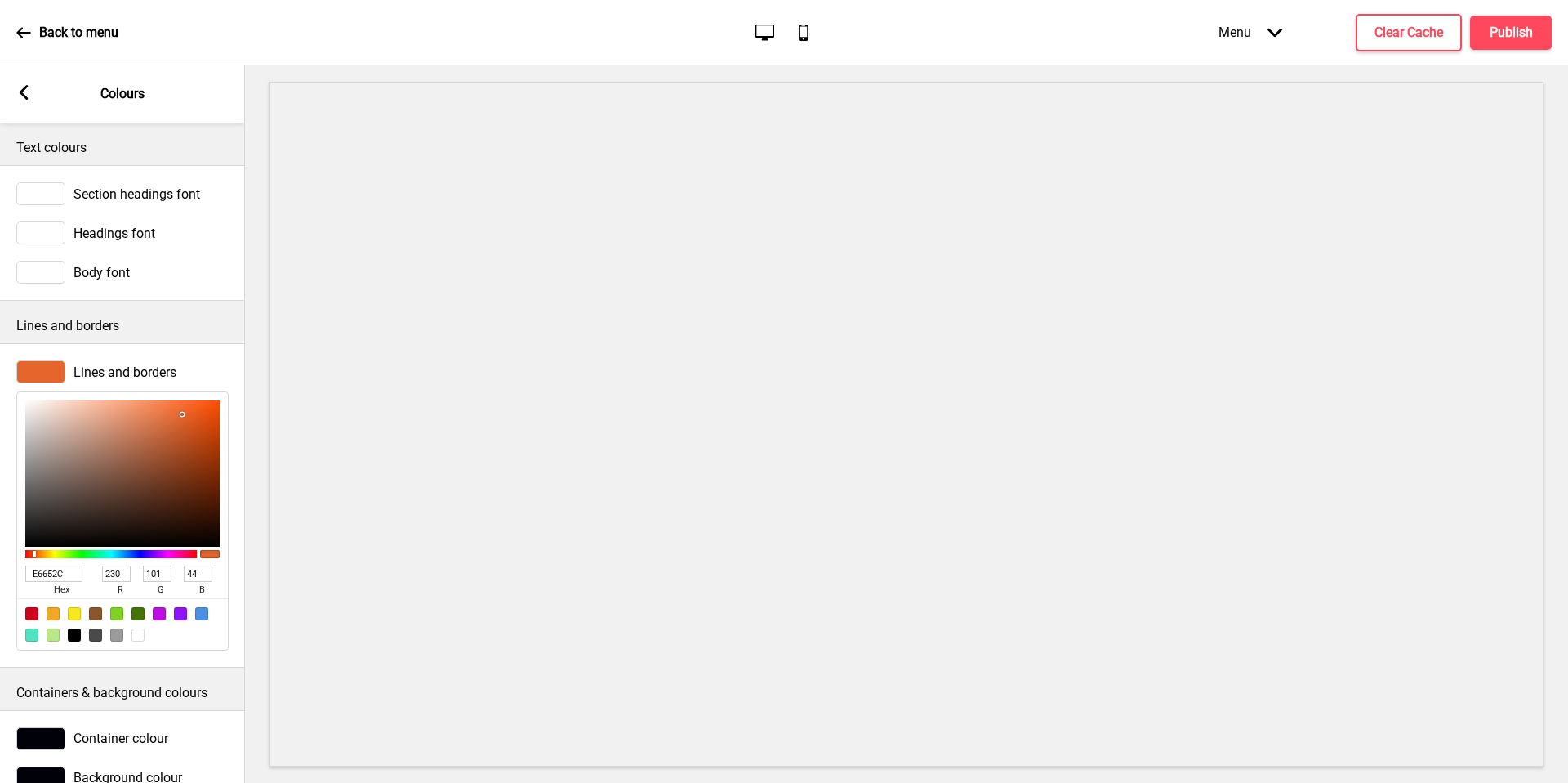
drag, startPoint x: 189, startPoint y: 402, endPoint x: 16, endPoint y: 95, distance: 352.4
click at [16, 95] on div "Arrow left Colours" at bounding box center [122, 94] width 245 height 58
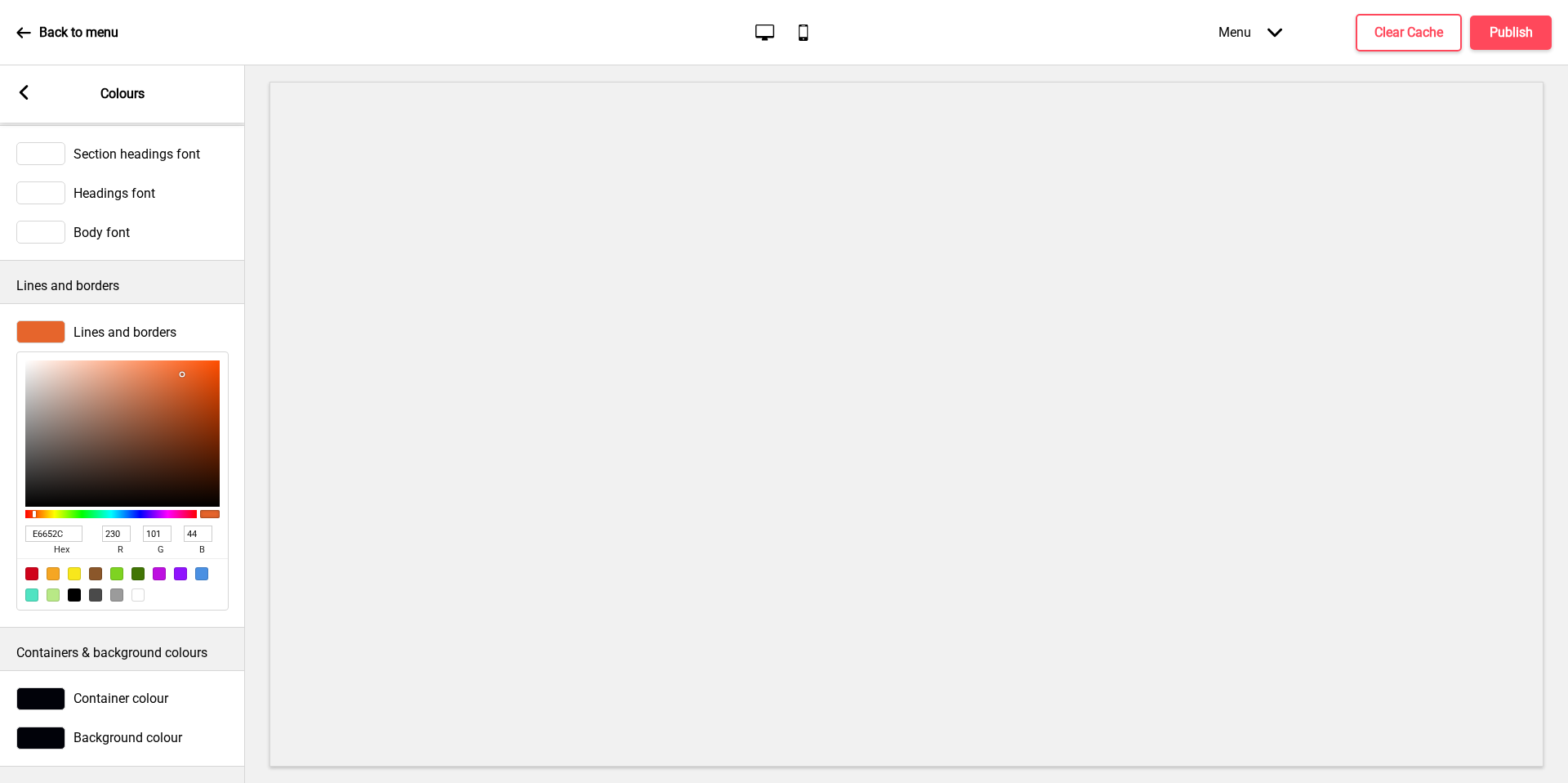
scroll to position [52, 0]
click at [28, 93] on rect at bounding box center [23, 92] width 15 height 15
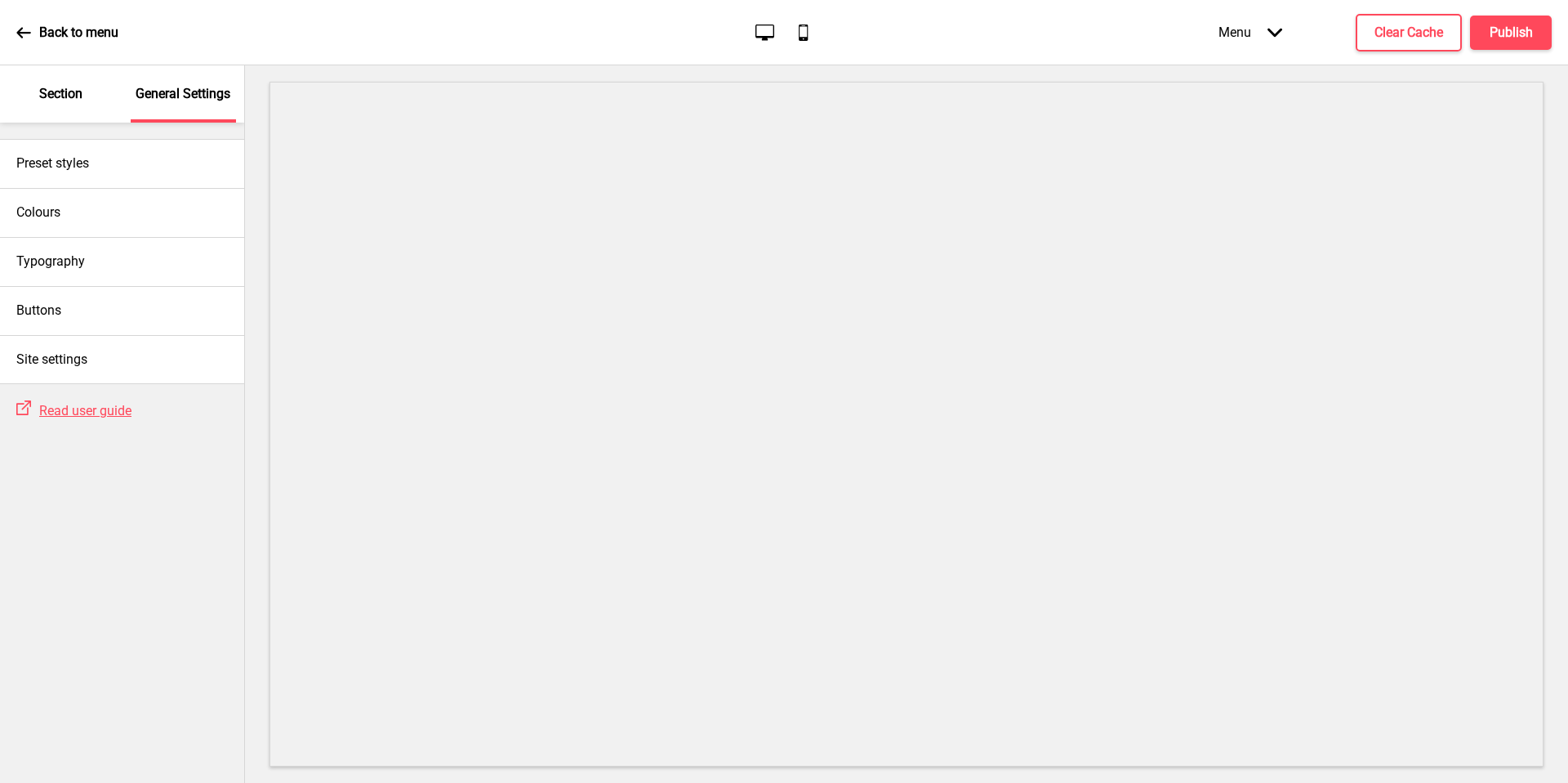
drag, startPoint x: 16, startPoint y: 95, endPoint x: 63, endPoint y: 97, distance: 47.0
click at [63, 97] on p "Section" at bounding box center [62, 94] width 44 height 18
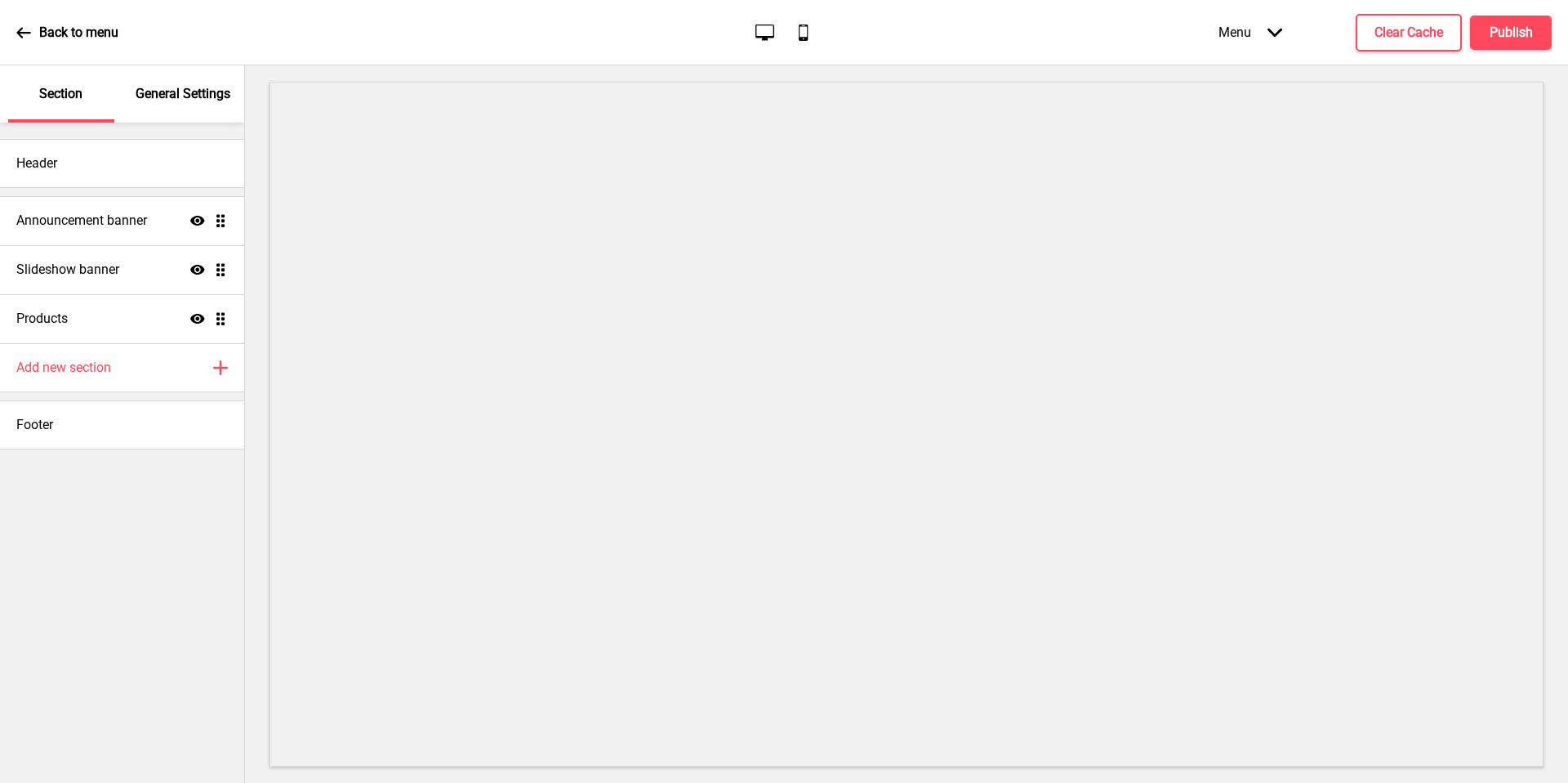
click at [104, 165] on div "Header" at bounding box center [122, 163] width 244 height 49
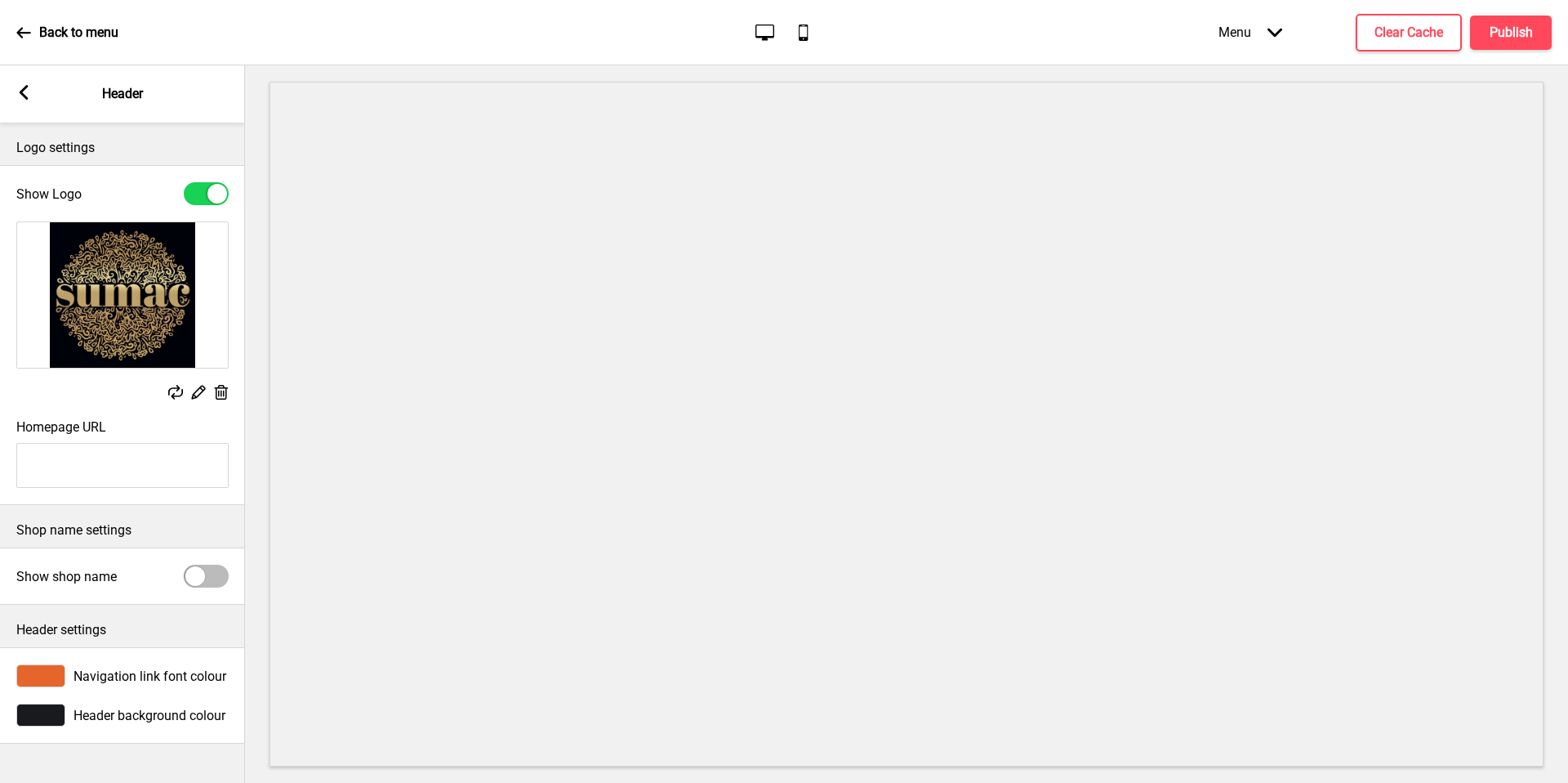
drag, startPoint x: 63, startPoint y: 97, endPoint x: 55, endPoint y: 717, distance: 620.1
click at [55, 717] on div at bounding box center [40, 715] width 49 height 23
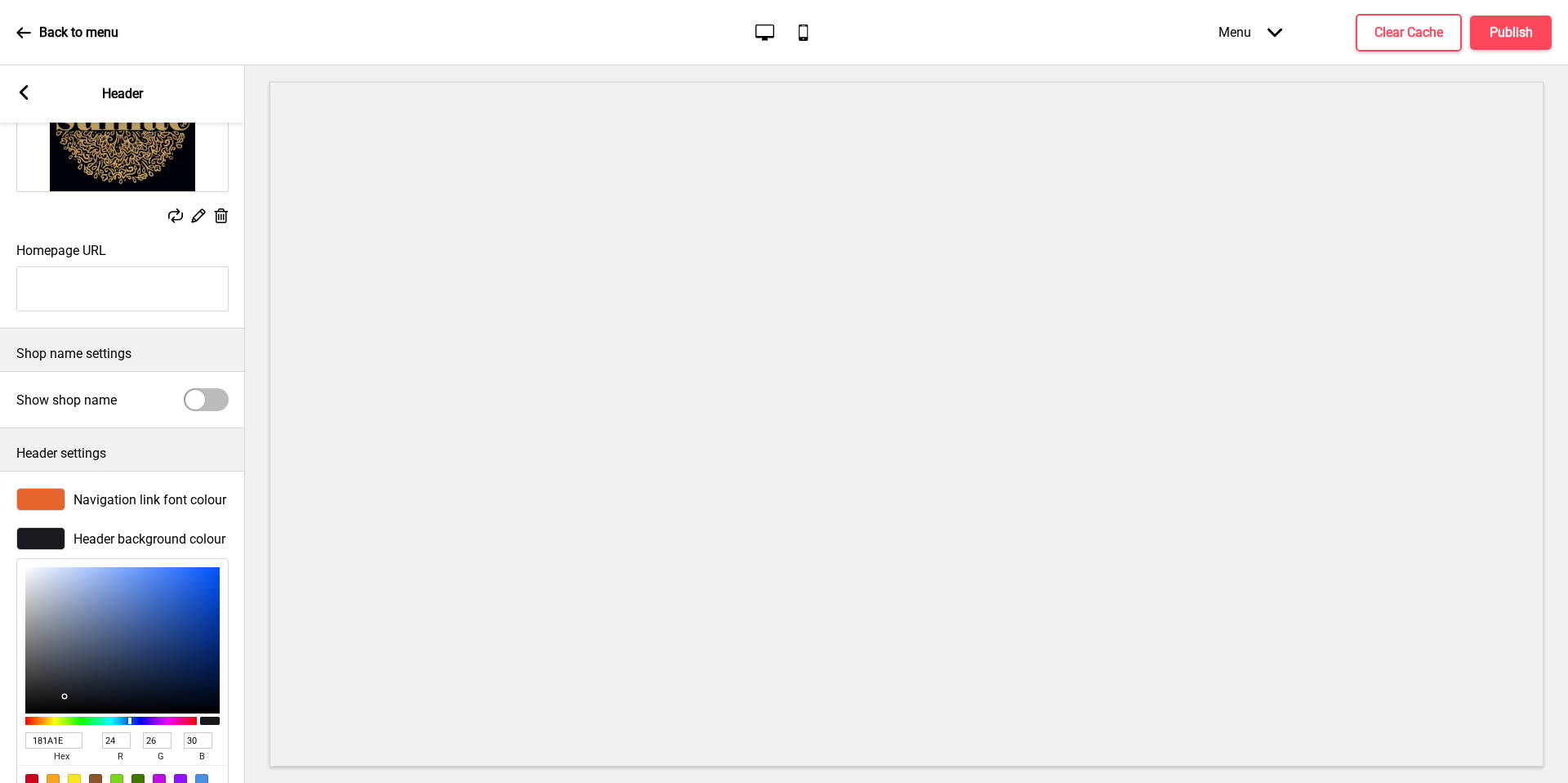
scroll to position [255, 0]
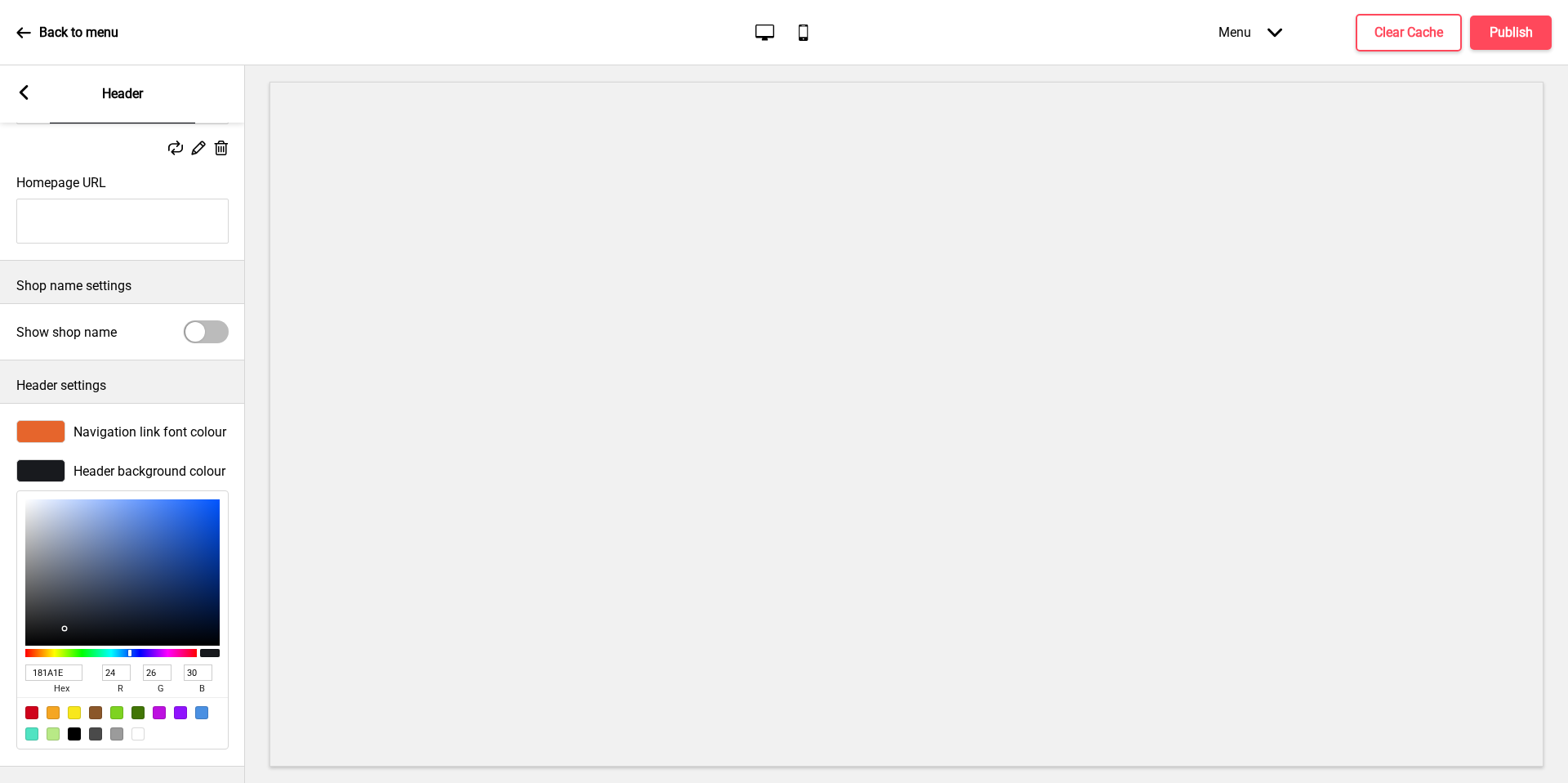
drag, startPoint x: 55, startPoint y: 717, endPoint x: 59, endPoint y: 667, distance: 50.2
click at [59, 667] on input "181A1E" at bounding box center [55, 672] width 58 height 16
paste input "#010209"
type input "#010209"
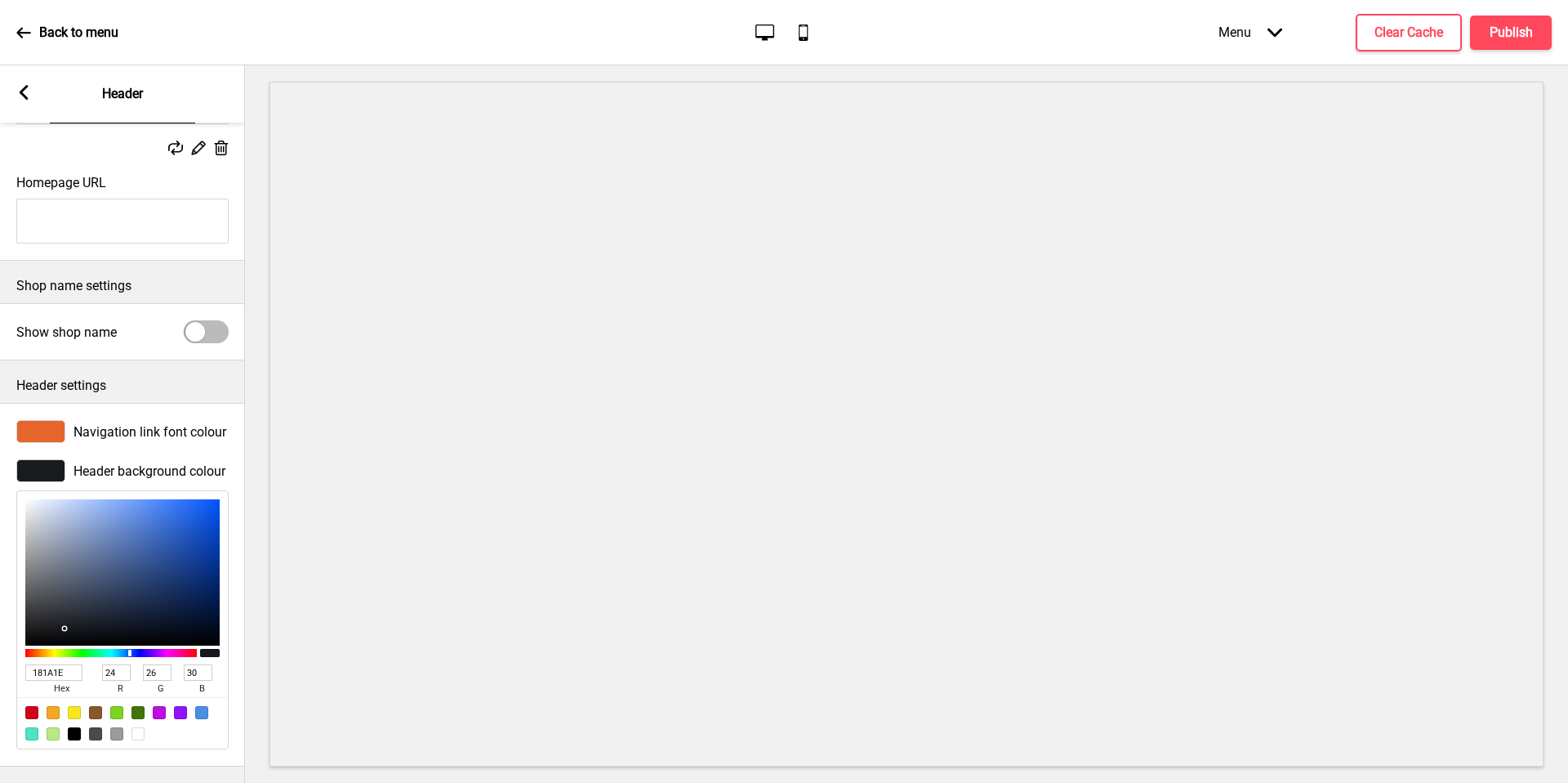
type input "1"
type input "2"
type input "9"
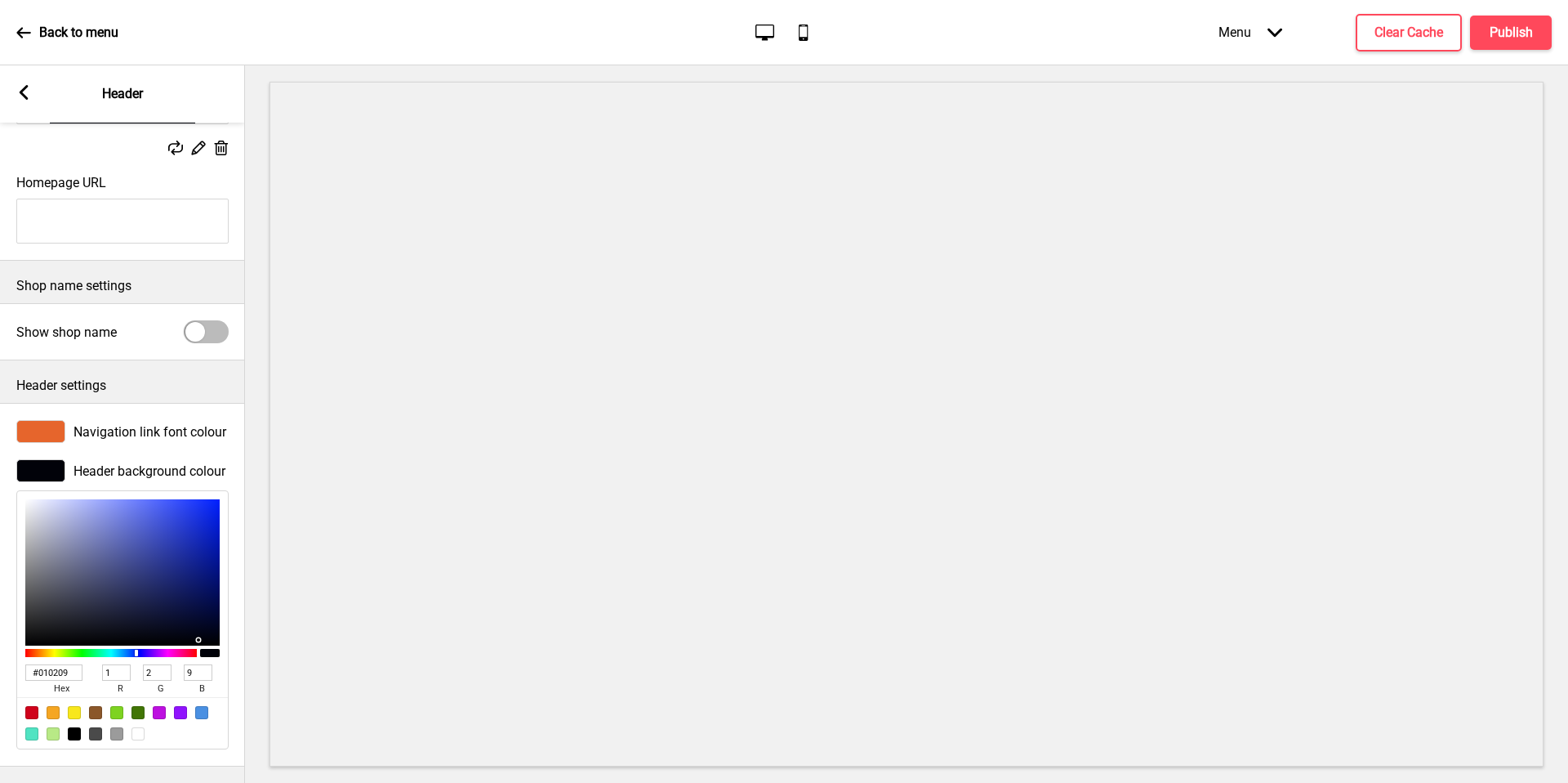
type input "010209"
drag, startPoint x: 59, startPoint y: 667, endPoint x: 255, endPoint y: 492, distance: 262.8
click at [255, 492] on div at bounding box center [907, 424] width 1324 height 718
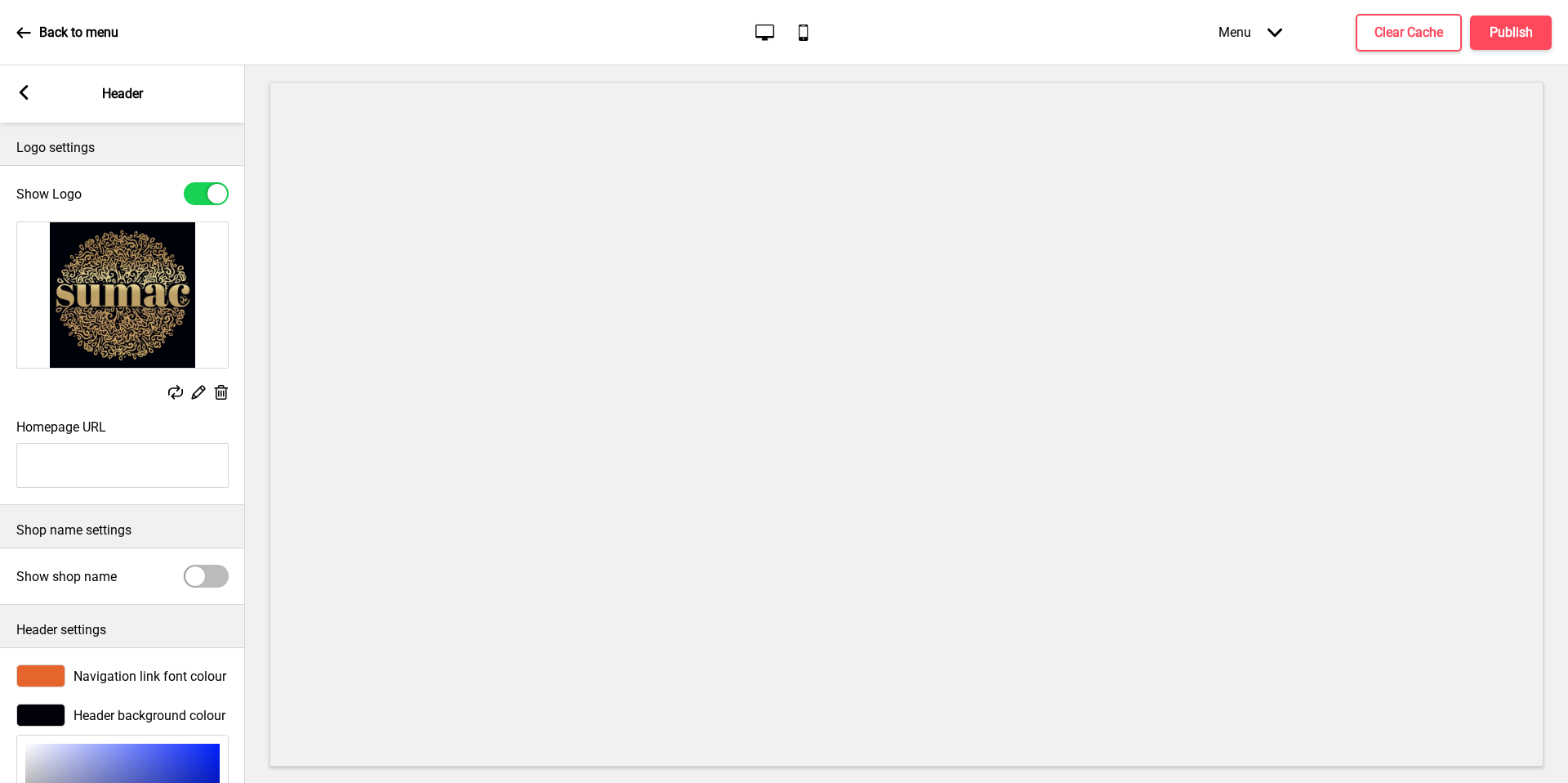
click at [107, 459] on input "Homepage URL" at bounding box center [122, 464] width 212 height 45
click at [1396, 26] on h4 "Clear Cache" at bounding box center [1408, 33] width 68 height 18
click at [1506, 34] on div "Menu Arrow down Product Page Store Information Checkout Thank you Terms & Condi…" at bounding box center [1353, 32] width 399 height 49
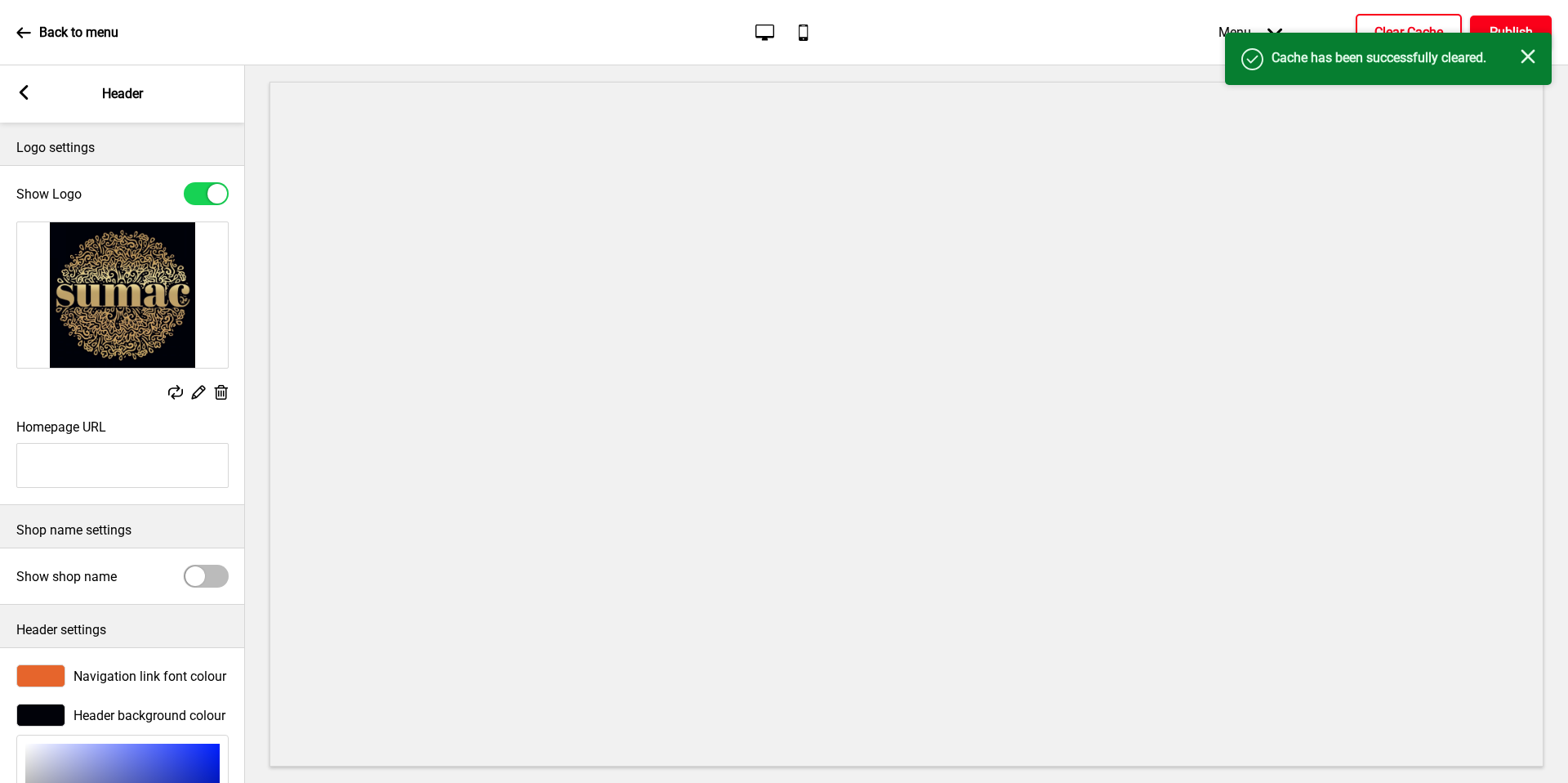
click at [1507, 27] on h4 "Publish" at bounding box center [1511, 33] width 44 height 18
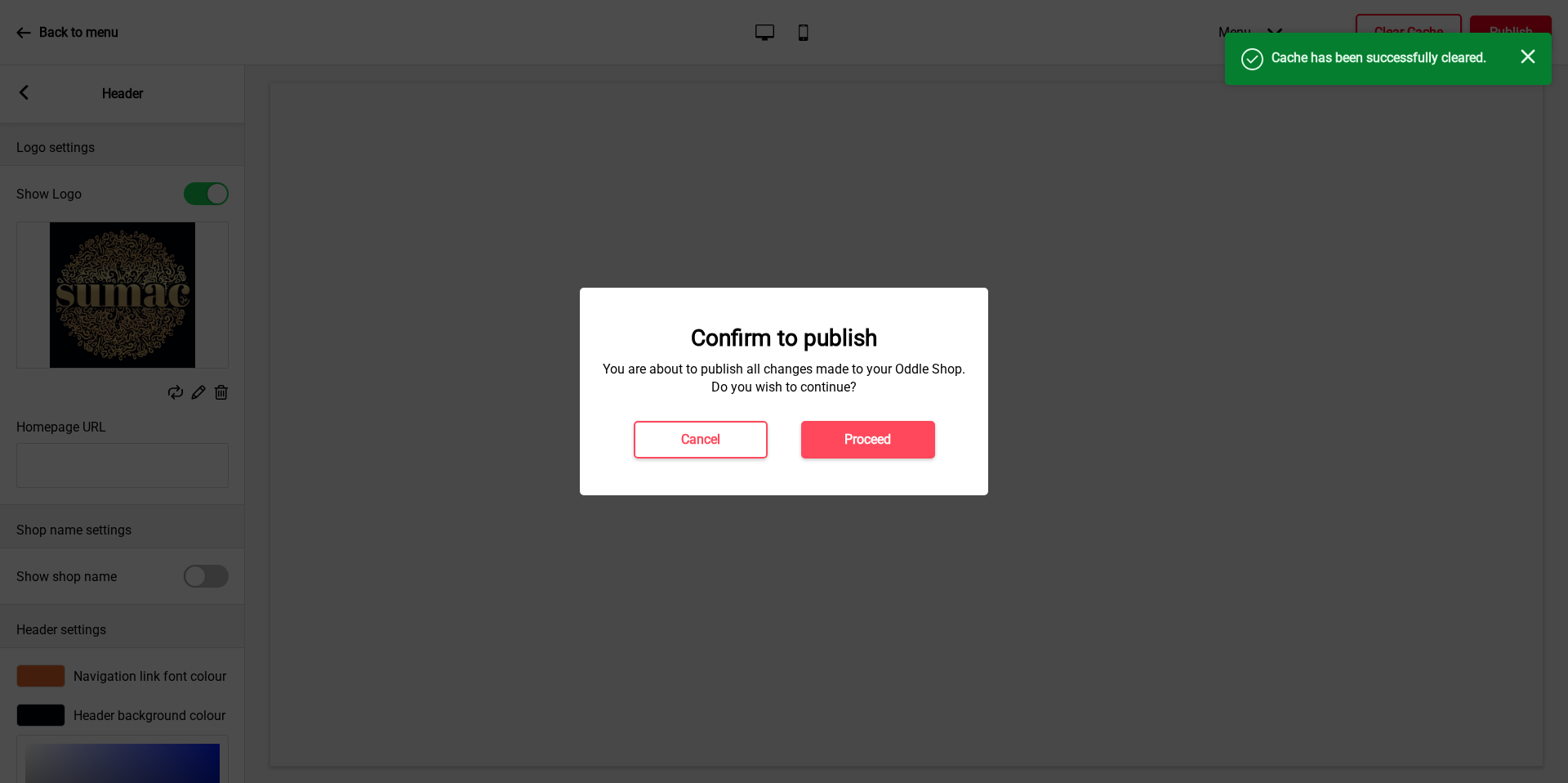
click at [827, 432] on button "Proceed" at bounding box center [868, 440] width 134 height 38
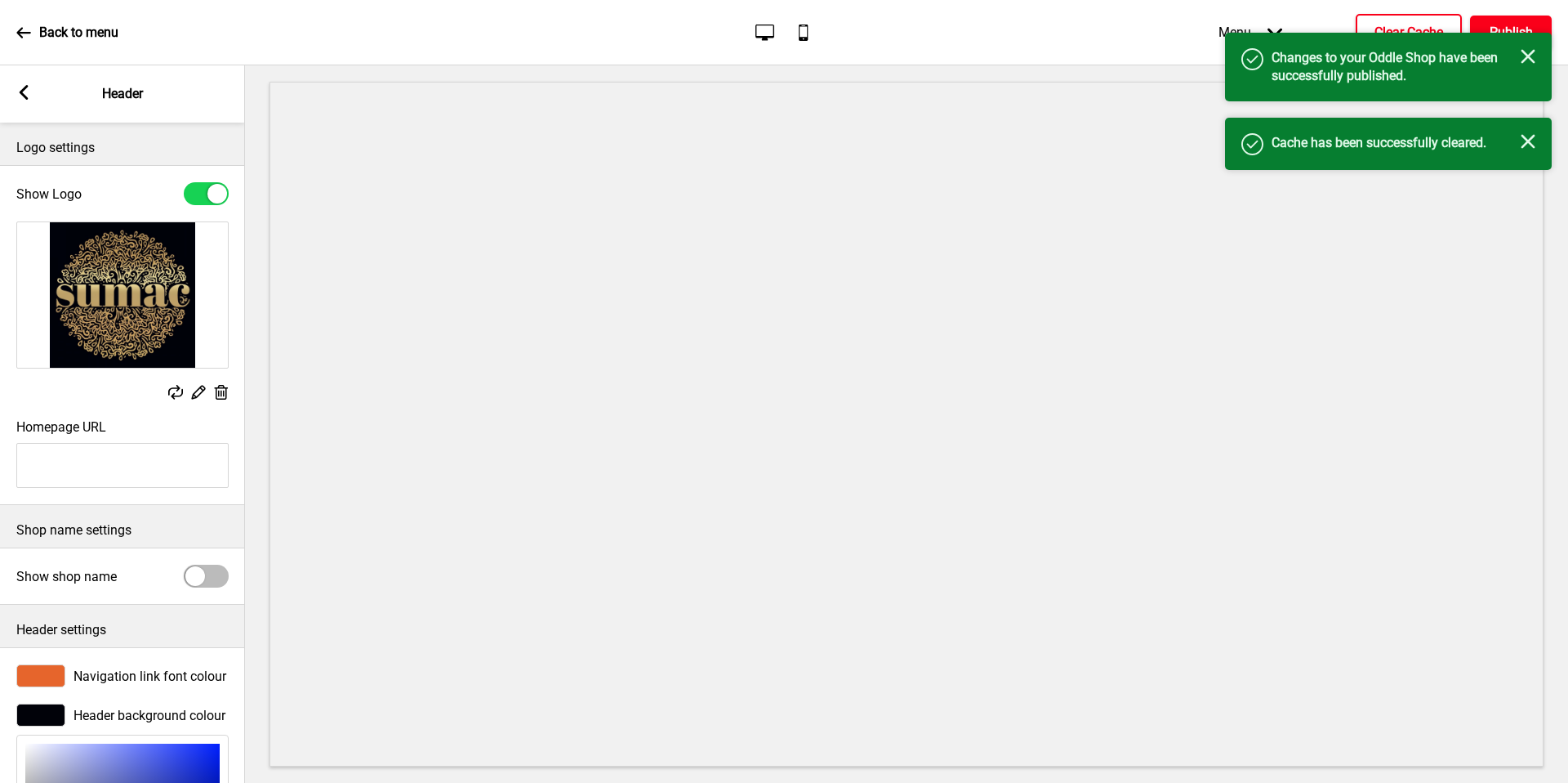
drag, startPoint x: 1507, startPoint y: 27, endPoint x: 23, endPoint y: 99, distance: 1485.7
click at [23, 99] on rect at bounding box center [23, 92] width 15 height 15
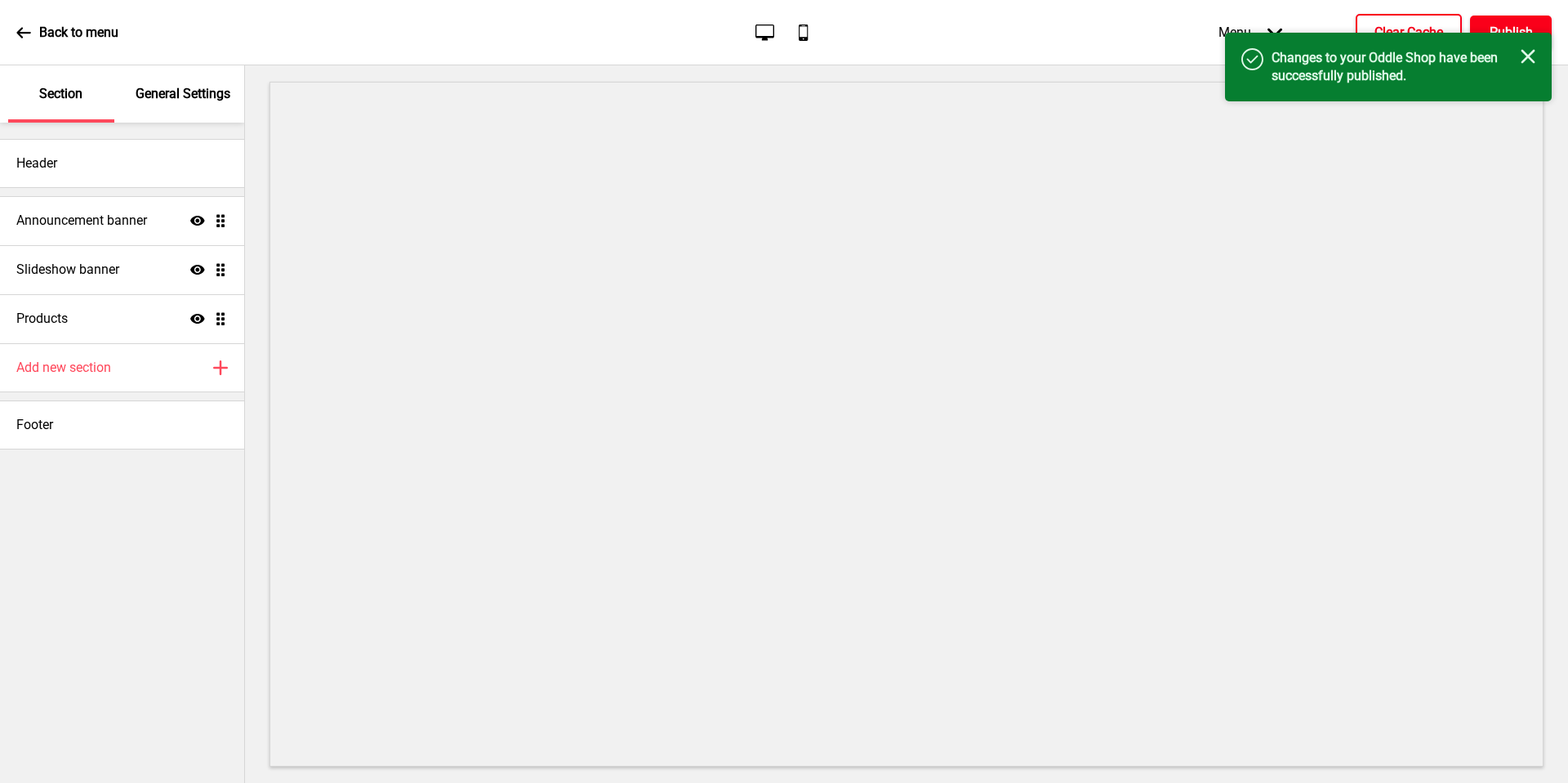
click at [115, 247] on div "Slideshow banner Show Drag" at bounding box center [122, 269] width 244 height 49
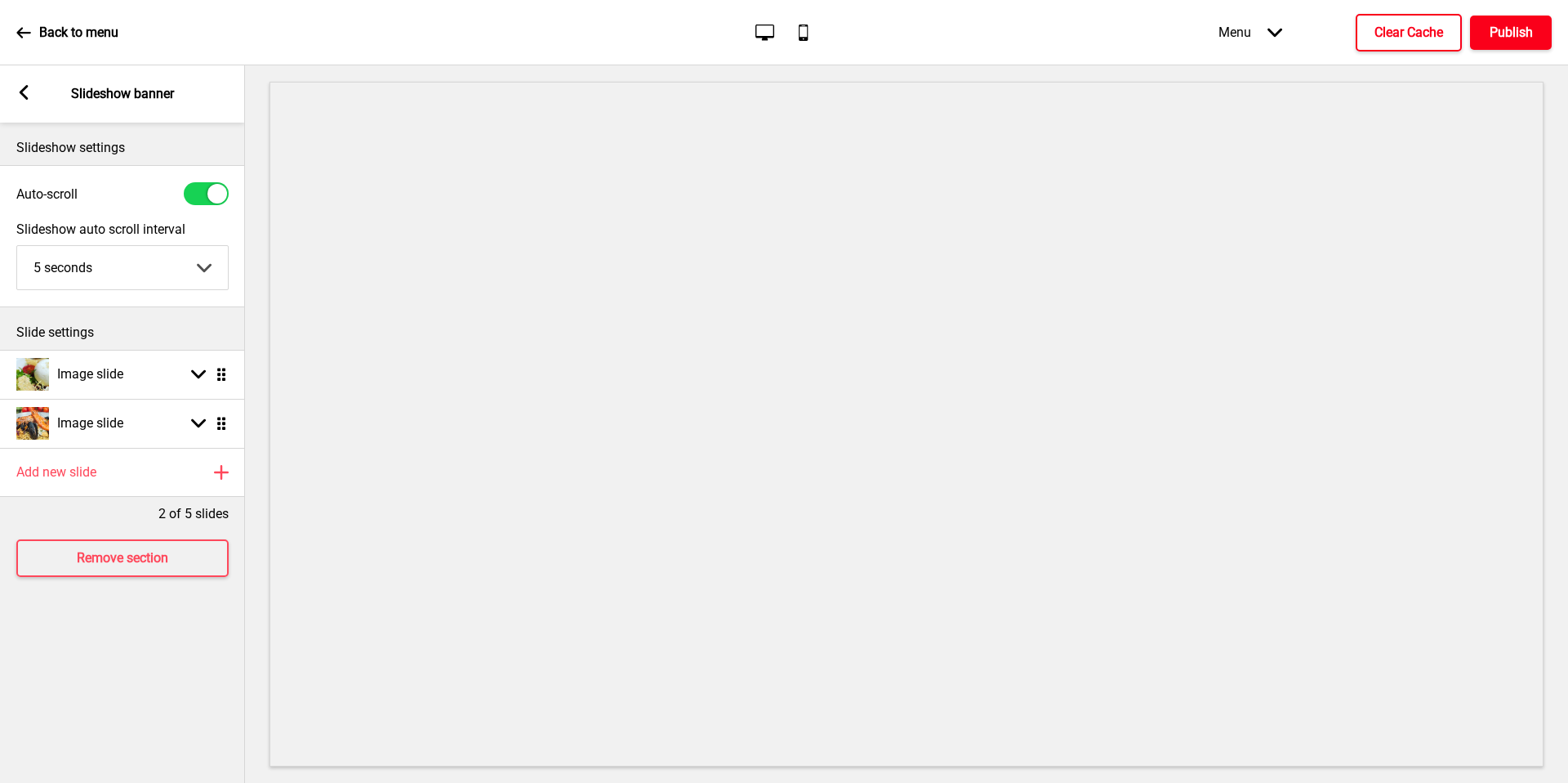
click at [19, 99] on rect at bounding box center [23, 92] width 15 height 15
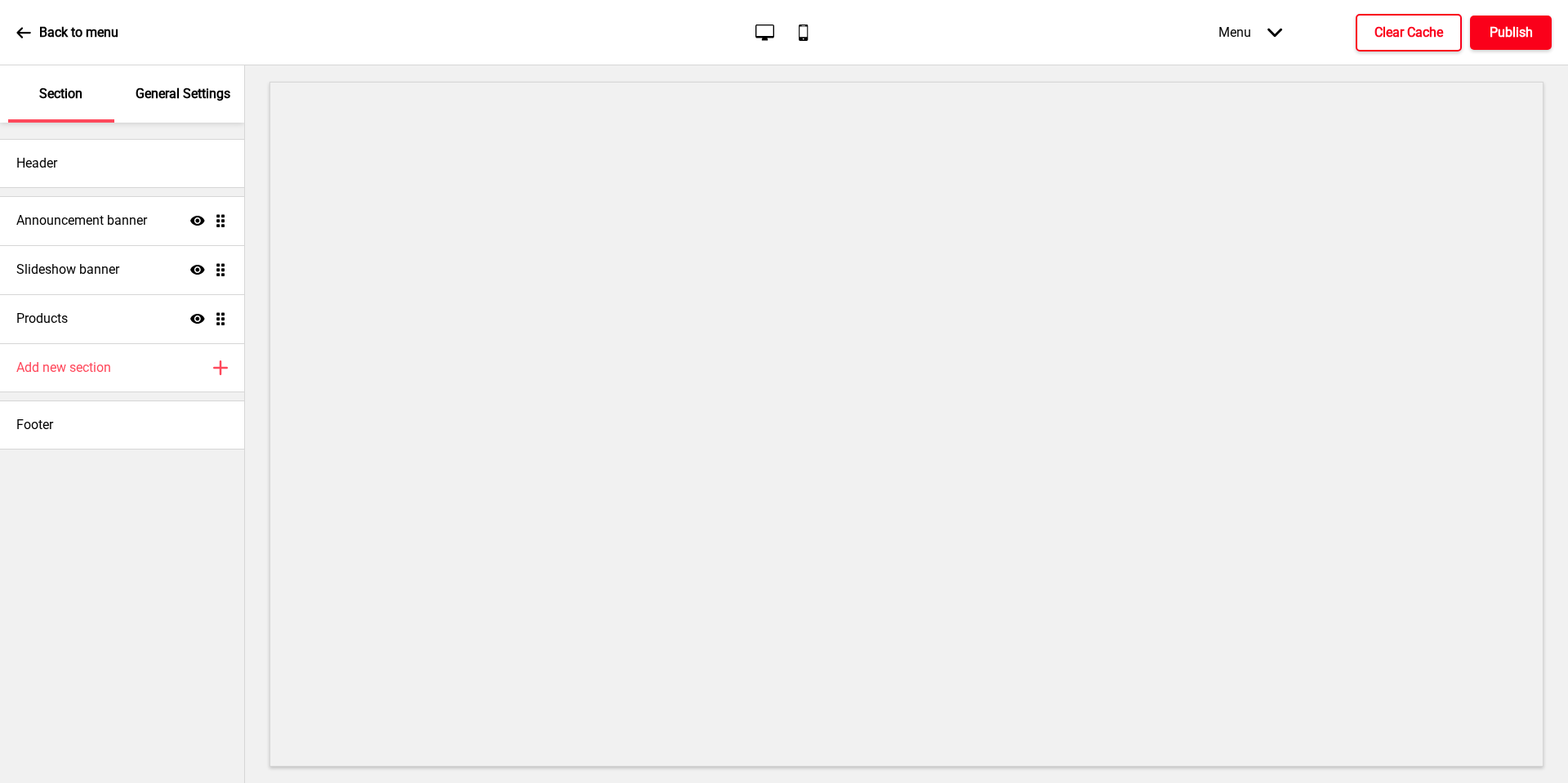
click at [104, 233] on div "Announcement banner Show Drag" at bounding box center [122, 220] width 244 height 49
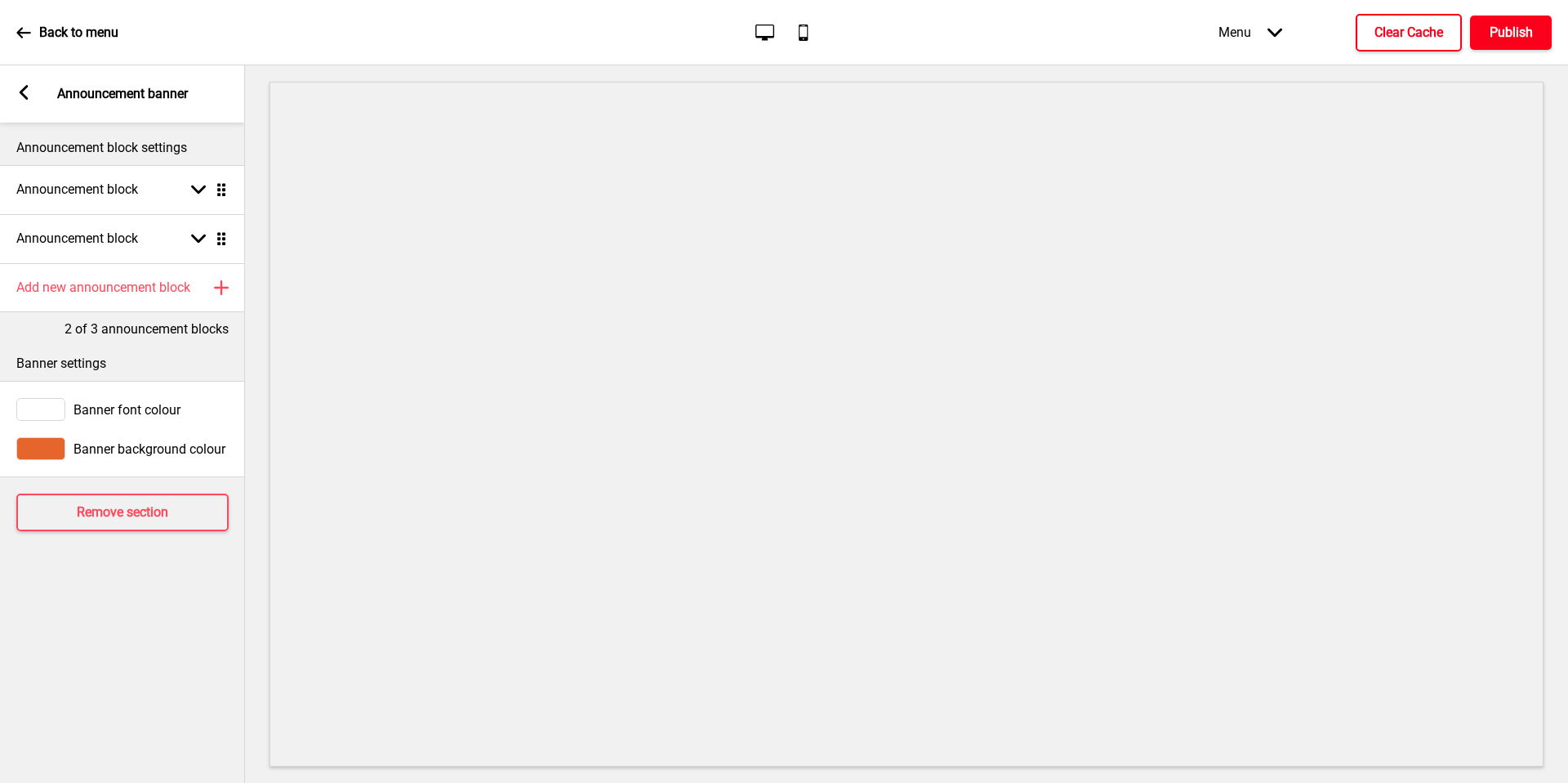
click at [122, 197] on h4 "Announcement block" at bounding box center [76, 190] width 122 height 18
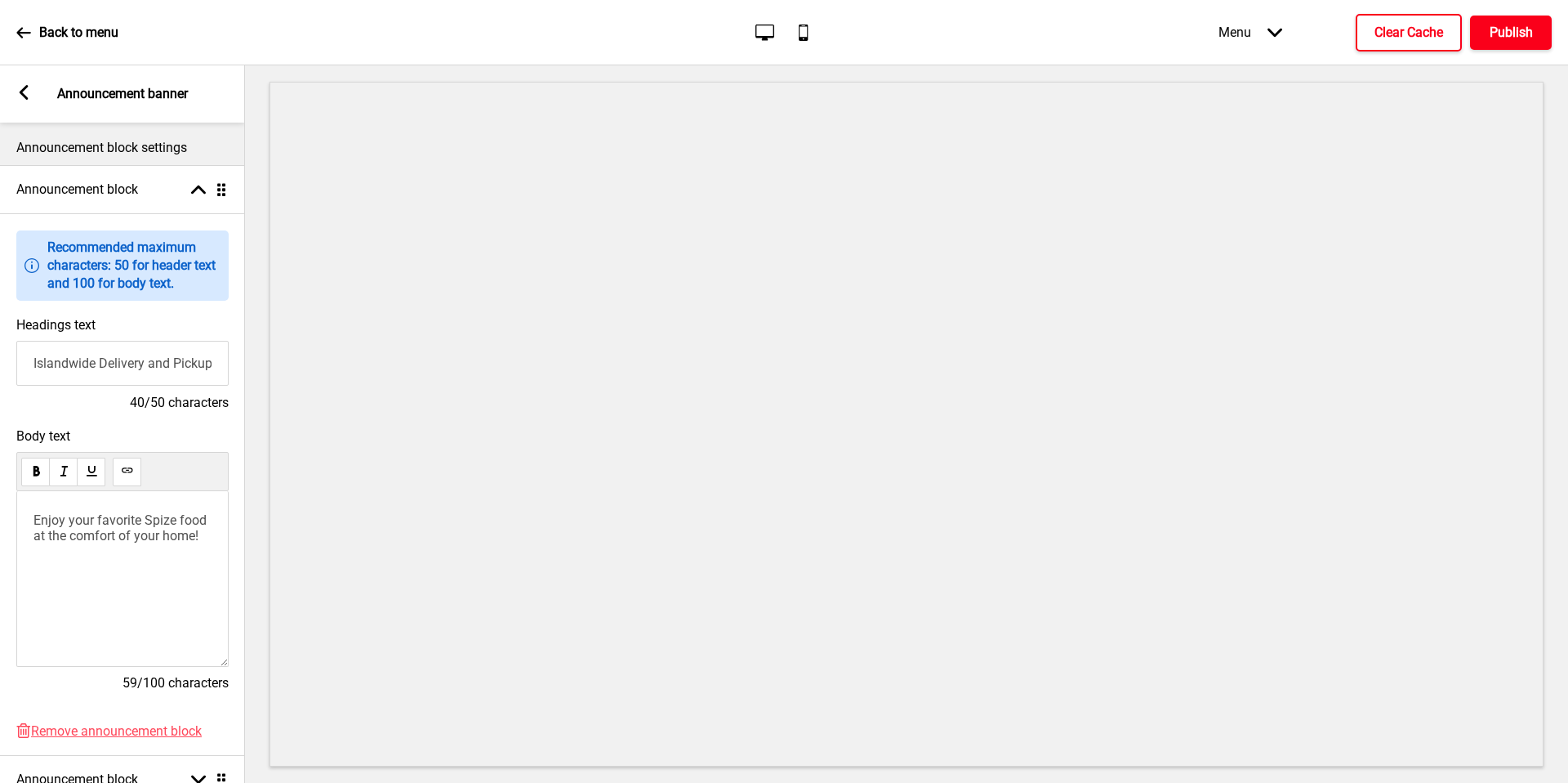
click at [136, 151] on p "Announcement block settings" at bounding box center [122, 148] width 212 height 18
drag, startPoint x: 23, startPoint y: 99, endPoint x: 127, endPoint y: 200, distance: 145.0
click at [127, 200] on div "Announcement block Arrow up Drag" at bounding box center [122, 189] width 245 height 49
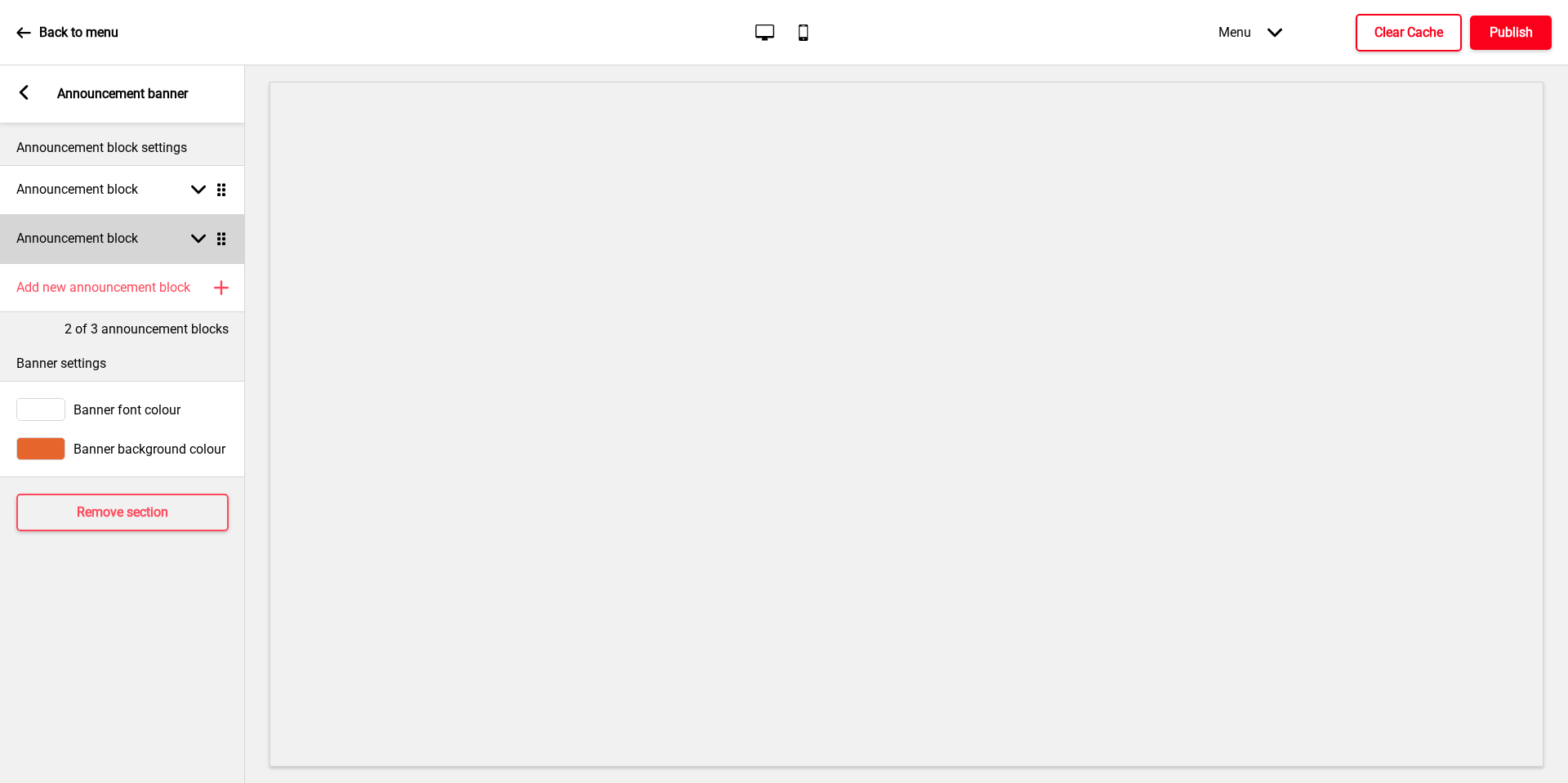
drag, startPoint x: 127, startPoint y: 200, endPoint x: 128, endPoint y: 247, distance: 47.0
click at [128, 247] on h4 "Announcement block" at bounding box center [76, 238] width 122 height 18
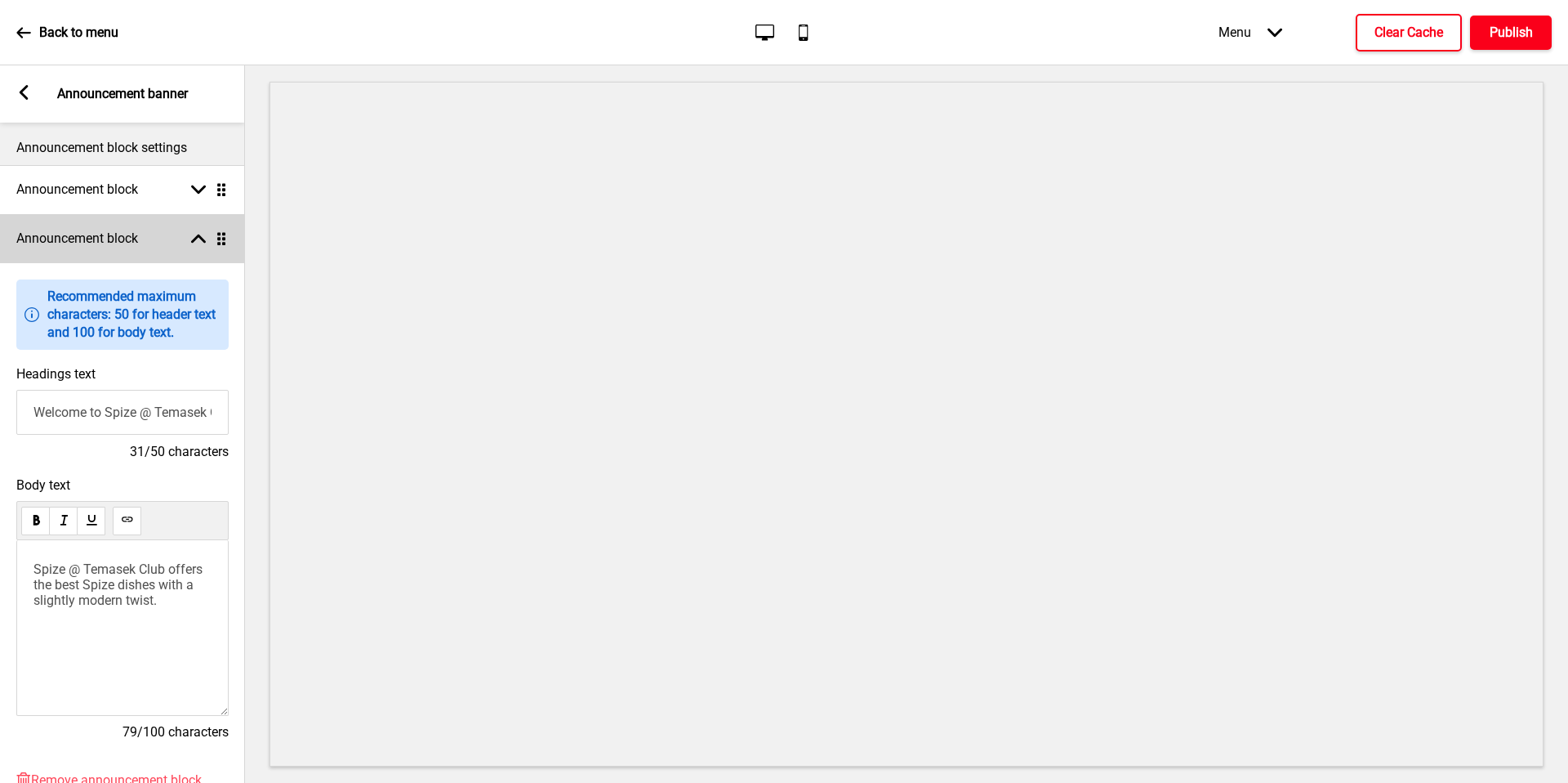
click at [174, 415] on input "Welcome to Spize @ Temasek Club" at bounding box center [122, 412] width 212 height 45
click at [103, 411] on input "Welcome to Spize @ Temasek Club" at bounding box center [122, 412] width 212 height 45
type input "Welcome to Sumac"
click at [113, 199] on div "Announcement block Arrow down Drag" at bounding box center [121, 189] width 245 height 49
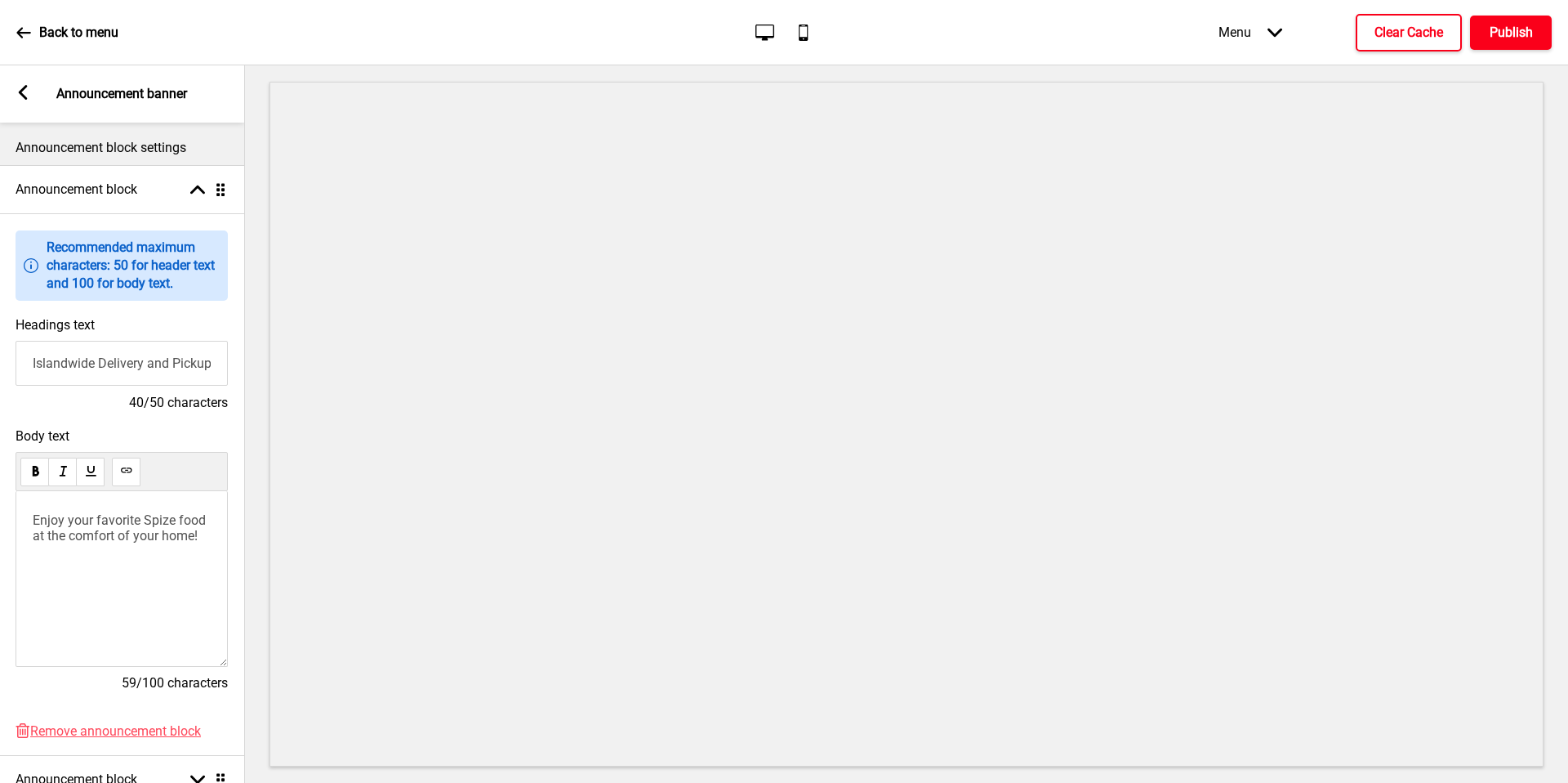
click at [113, 516] on span "Enjoy your favorite Spize food at the comfort of your home!" at bounding box center [121, 527] width 177 height 31
drag, startPoint x: 254, startPoint y: 418, endPoint x: 113, endPoint y: 516, distance: 171.7
click at [113, 516] on span "Enjoy your favorite Spize food at the comfort of your home!" at bounding box center [121, 527] width 177 height 31
click at [163, 517] on span "Enjoy your favorite Spize food at the comfort of your home!" at bounding box center [121, 527] width 177 height 31
drag, startPoint x: 113, startPoint y: 516, endPoint x: 163, endPoint y: 517, distance: 50.0
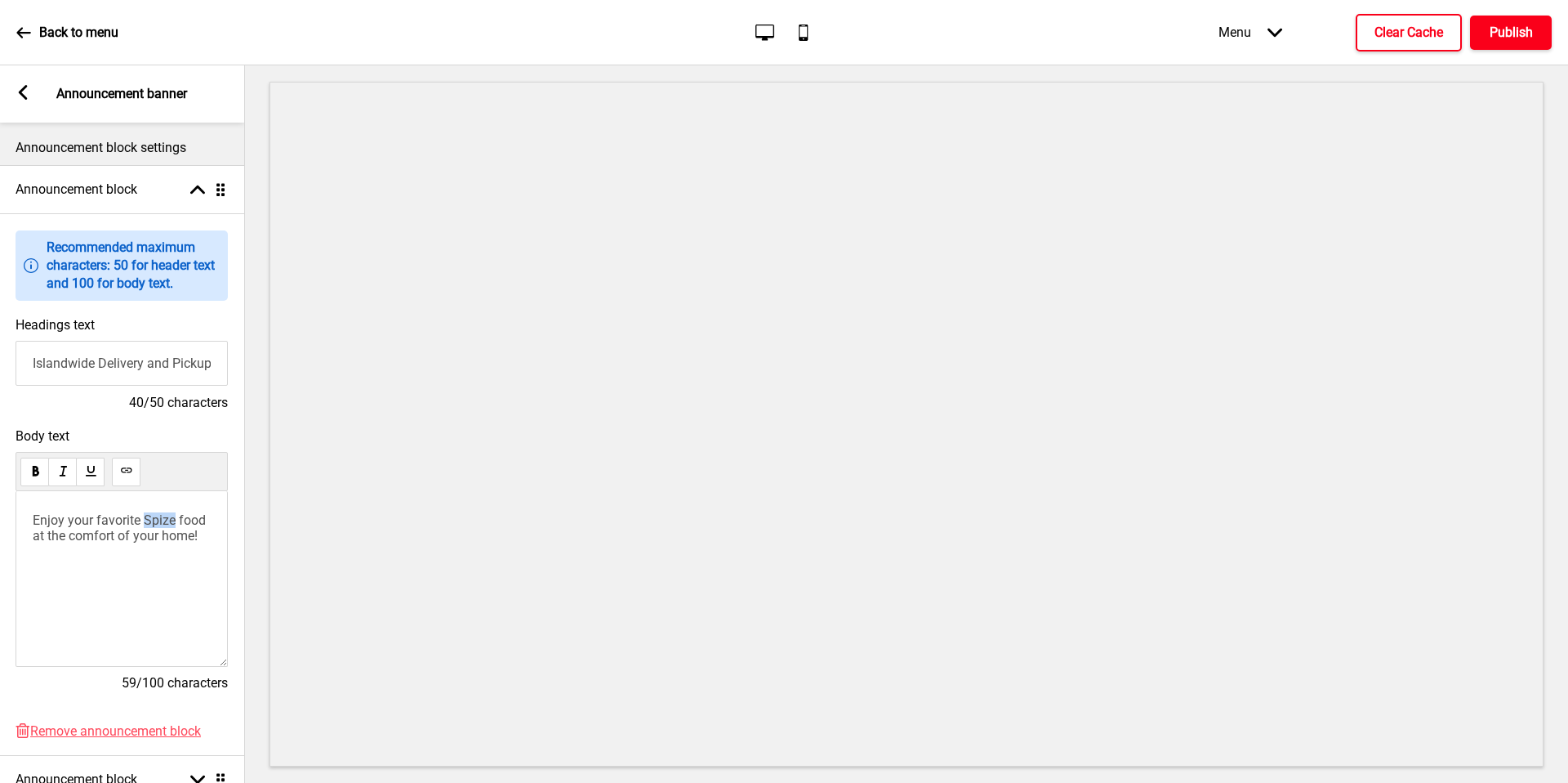
click at [163, 517] on span "Enjoy your favorite Spize food at the comfort of your home!" at bounding box center [121, 527] width 177 height 31
click at [90, 203] on div "Announcement block Arrow up Drag" at bounding box center [121, 189] width 245 height 49
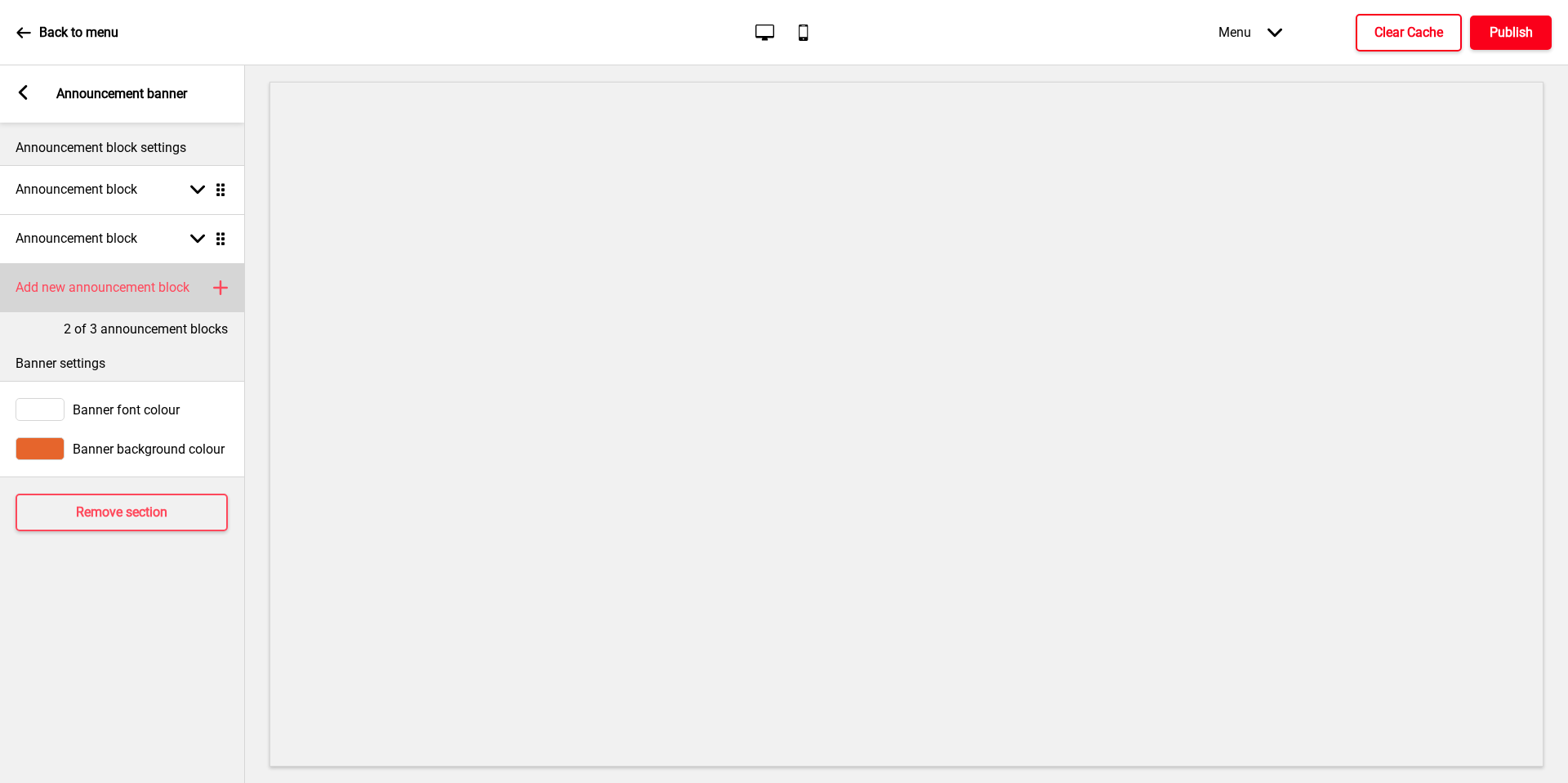
drag, startPoint x: 163, startPoint y: 517, endPoint x: 136, endPoint y: 296, distance: 222.6
click at [136, 296] on h4 "Add new announcement block" at bounding box center [102, 288] width 174 height 18
click at [171, 293] on div "Announcement block Arrow down Drag" at bounding box center [121, 287] width 245 height 49
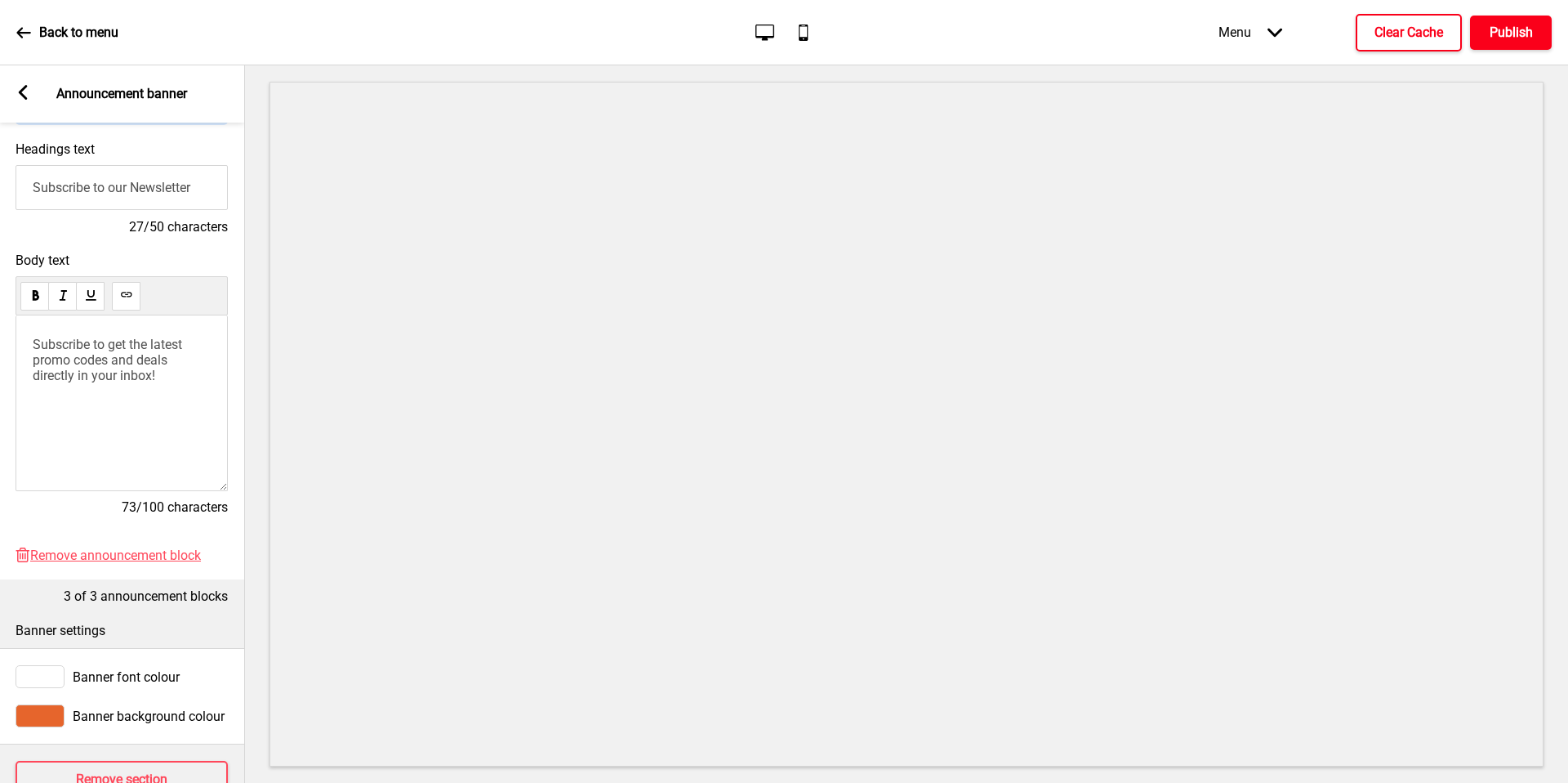
scroll to position [334, 0]
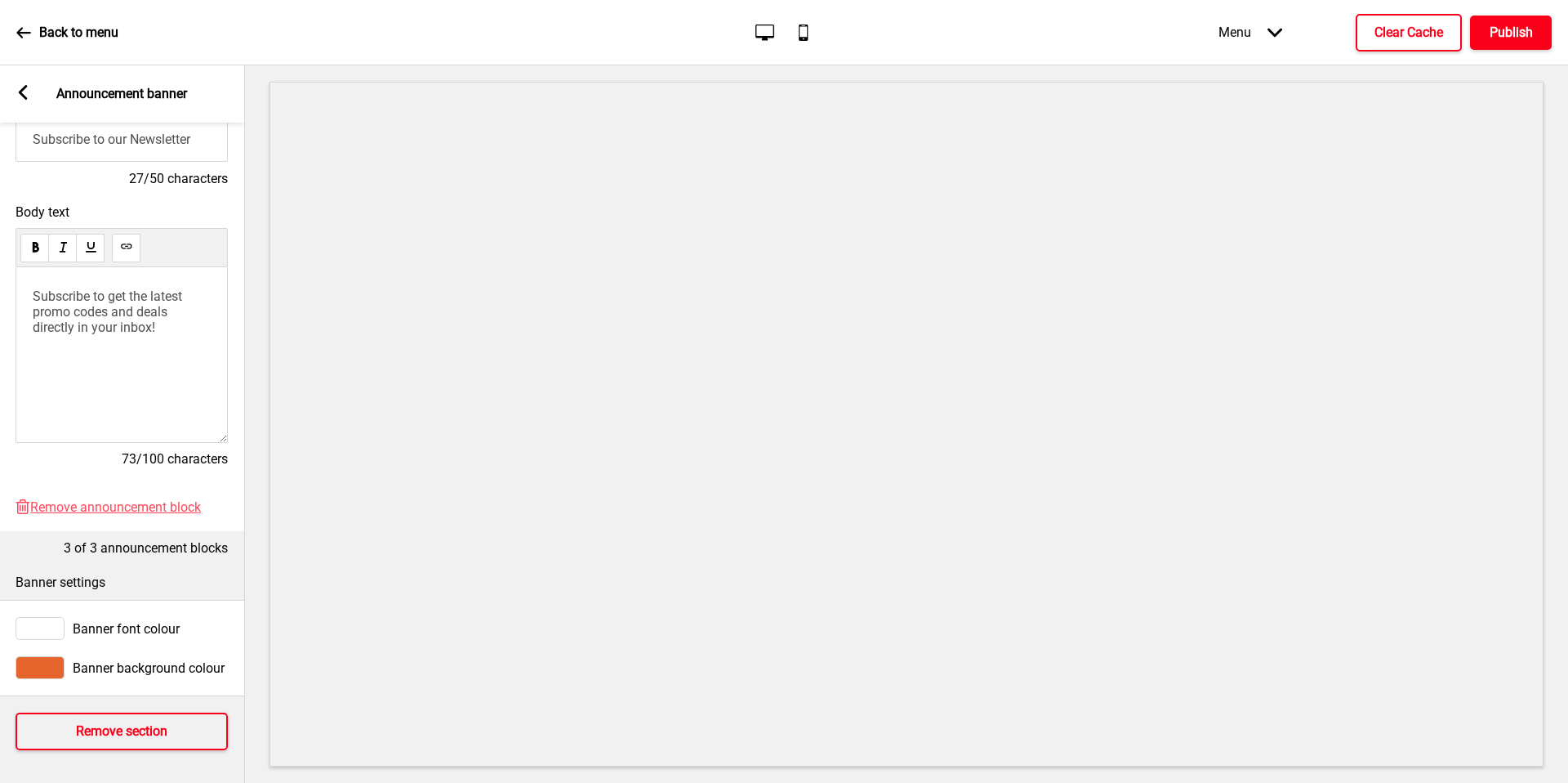
drag, startPoint x: 136, startPoint y: 296, endPoint x: 154, endPoint y: 710, distance: 414.4
click at [154, 722] on h4 "Remove section" at bounding box center [122, 731] width 91 height 18
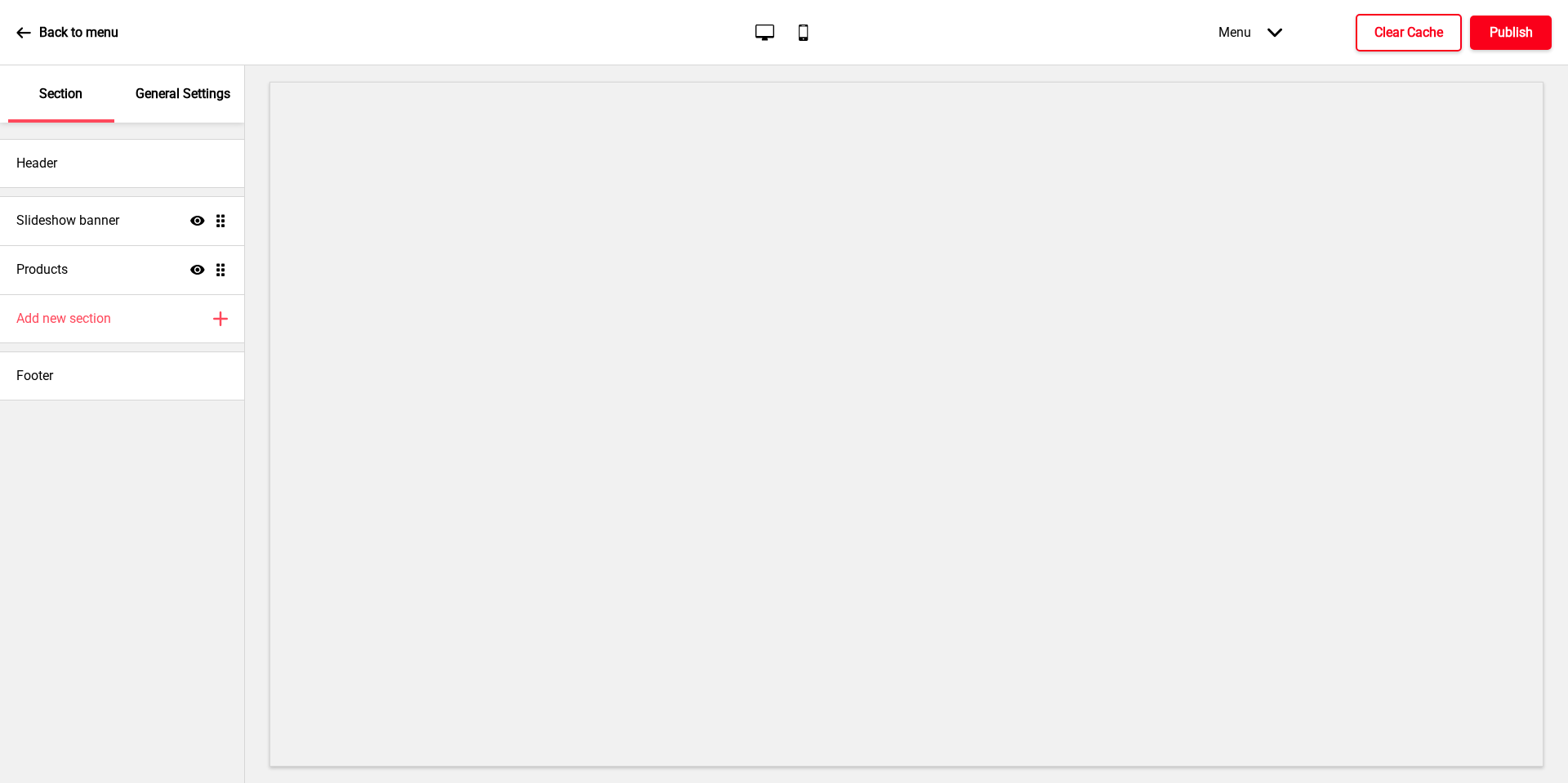
drag, startPoint x: 154, startPoint y: 710, endPoint x: 1514, endPoint y: 32, distance: 1519.6
click at [1514, 32] on h4 "Publish" at bounding box center [1511, 33] width 44 height 18
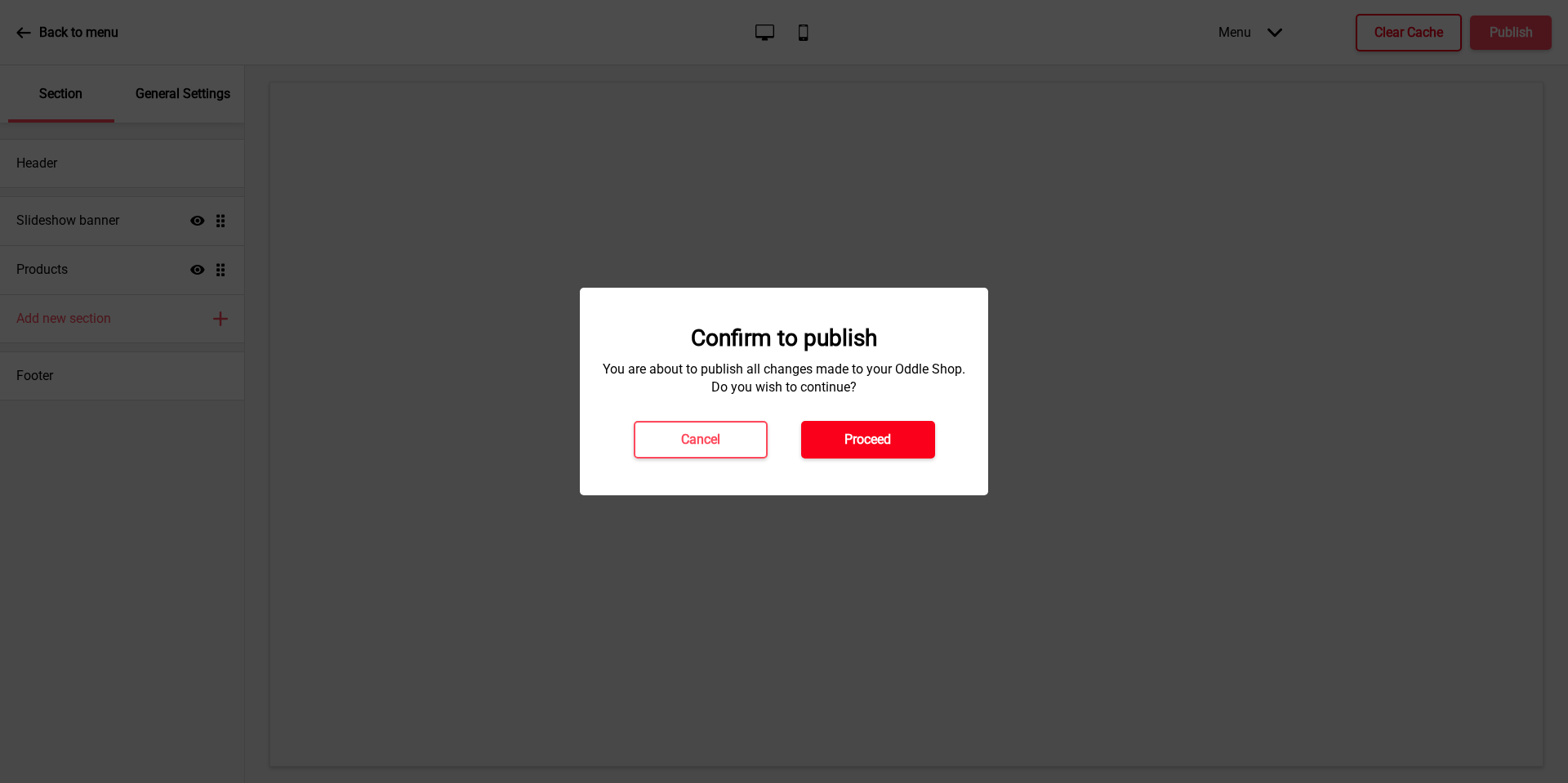
drag, startPoint x: 1514, startPoint y: 32, endPoint x: 864, endPoint y: 452, distance: 773.9
click at [864, 452] on button "Proceed" at bounding box center [868, 440] width 134 height 38
